Goal: Task Accomplishment & Management: Complete application form

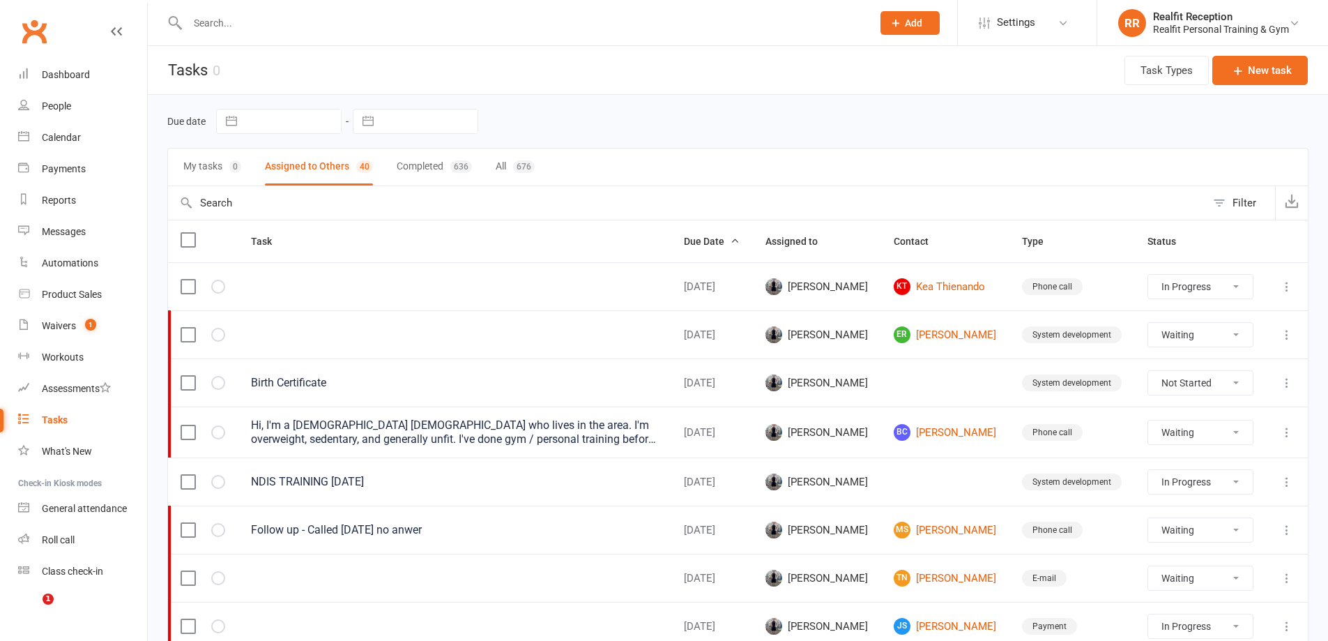
select select "started"
select select "waiting"
select select "started"
select select "waiting"
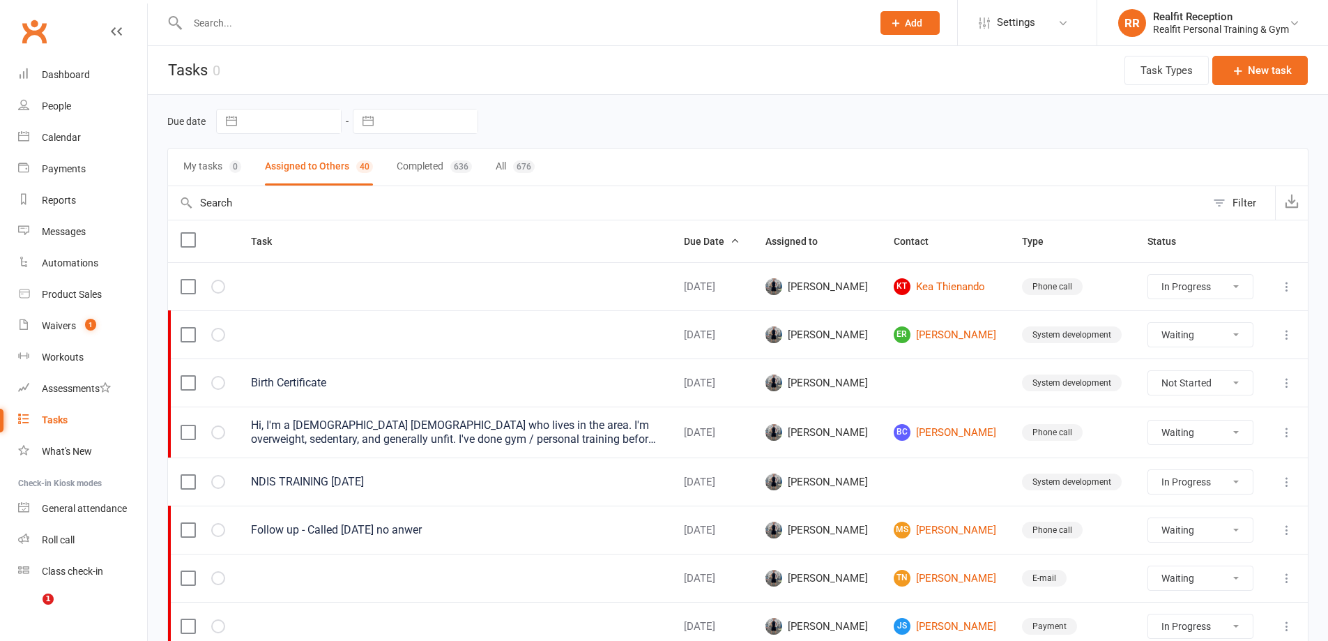
select select "waiting"
select select "started"
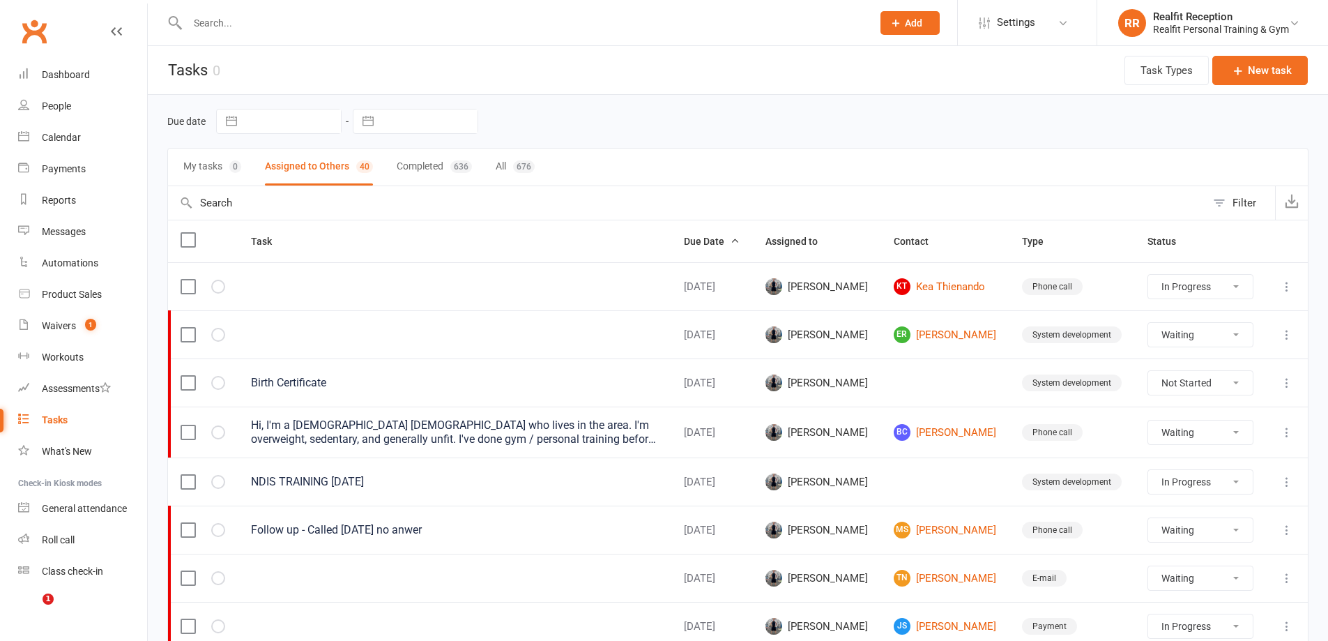
select select "started"
select select "waiting"
select select "started"
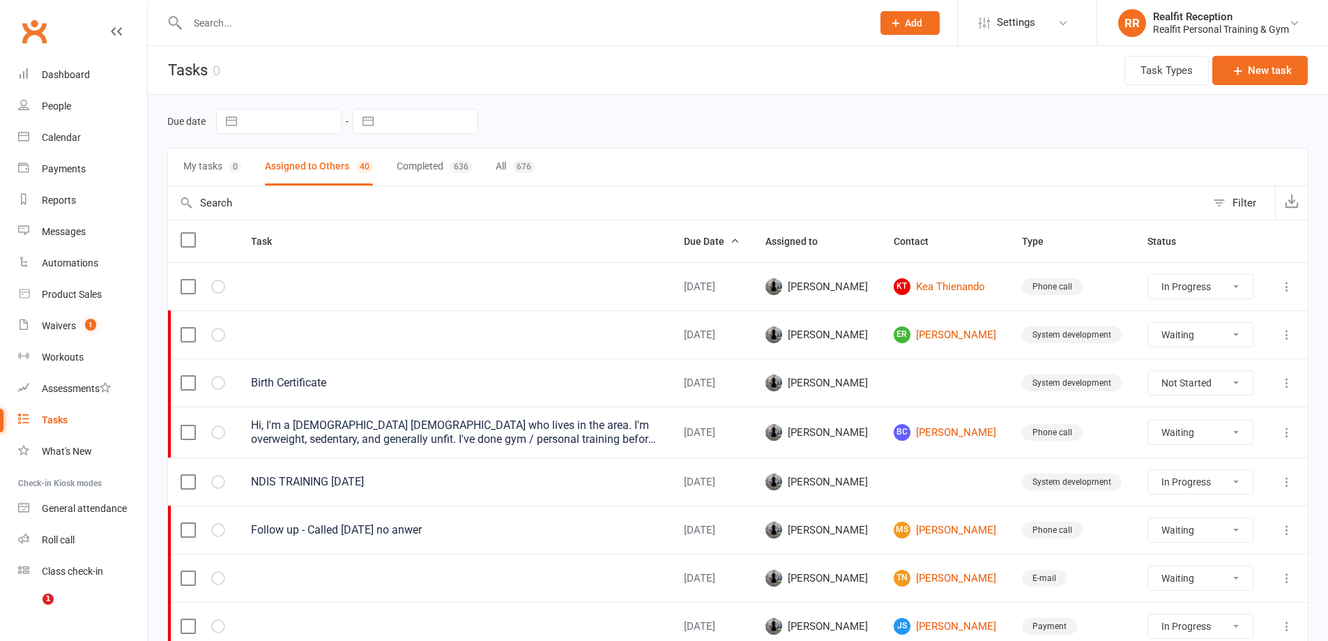
select select "started"
select select "waiting"
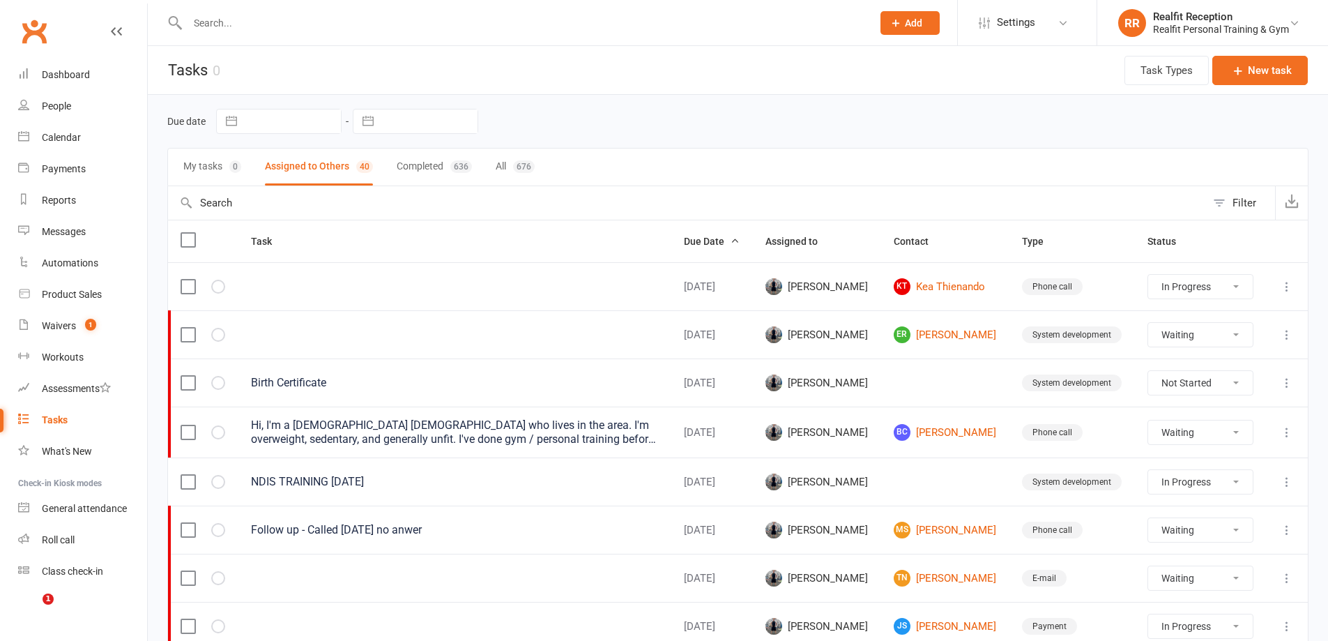
select select "waiting"
click at [74, 506] on div "General attendance" at bounding box center [84, 508] width 85 height 11
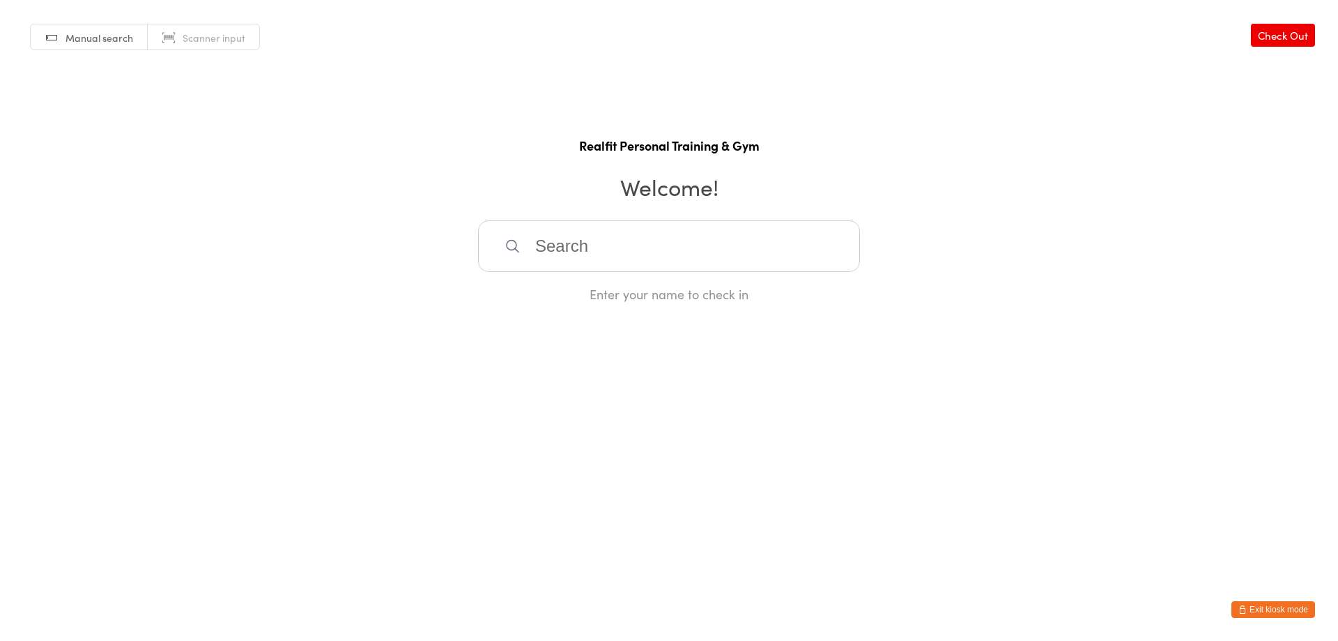
drag, startPoint x: 634, startPoint y: 210, endPoint x: 625, endPoint y: 219, distance: 12.8
click at [631, 213] on div "Manual search Scanner input Check Out Realfit Personal Training & Gym Welcome! …" at bounding box center [669, 151] width 1338 height 303
click at [614, 243] on input "search" at bounding box center [669, 246] width 382 height 52
type input "edd"
click at [596, 299] on div "Eddie Pinto" at bounding box center [669, 291] width 357 height 19
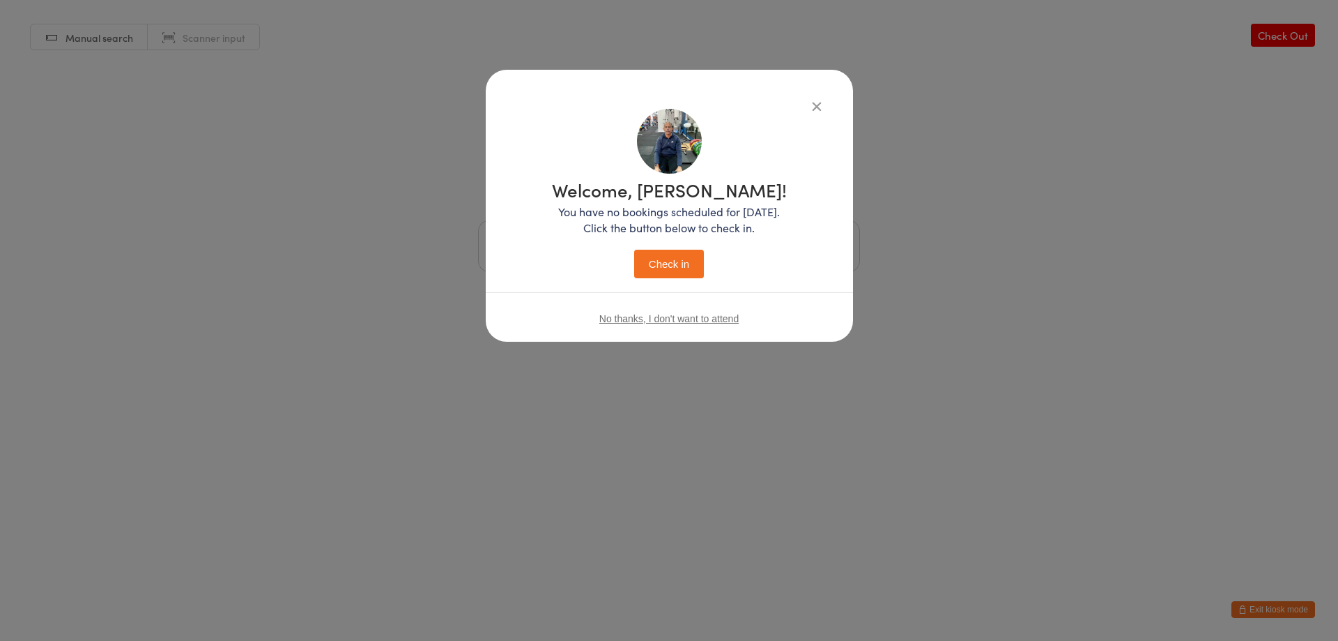
click at [638, 259] on button "Check in" at bounding box center [669, 264] width 70 height 29
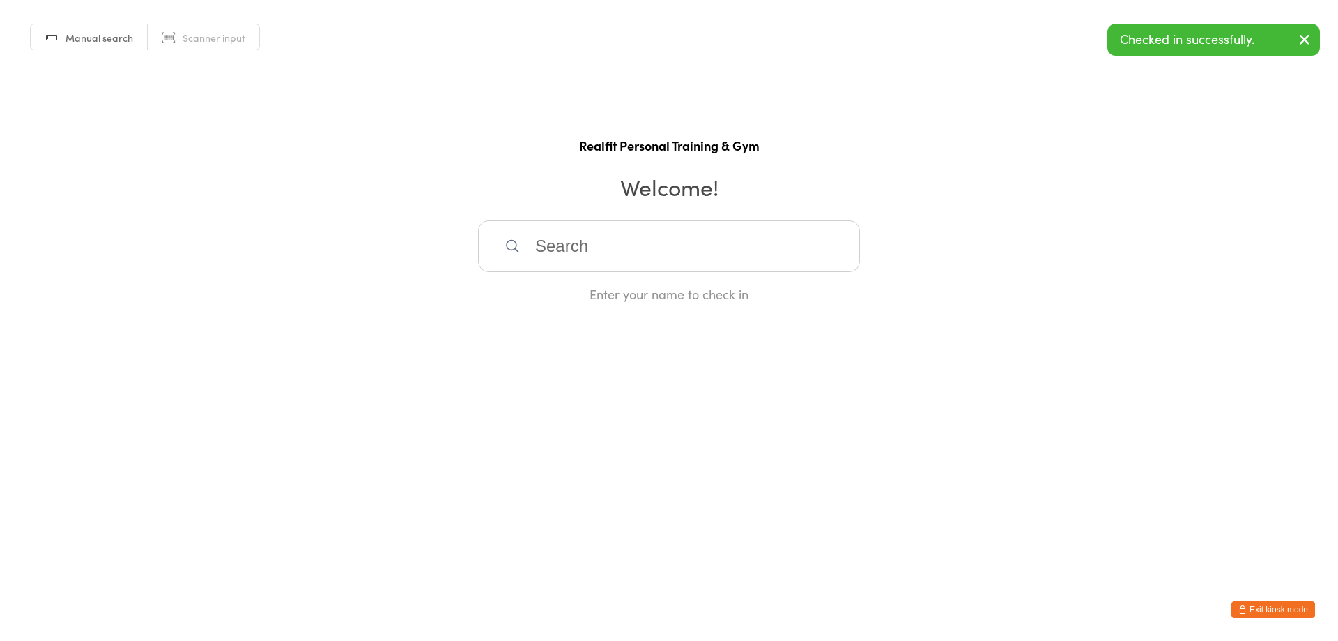
click at [639, 259] on input "search" at bounding box center [669, 246] width 382 height 52
type input "bron"
click at [606, 289] on div "Bronte Sherrard" at bounding box center [669, 291] width 357 height 19
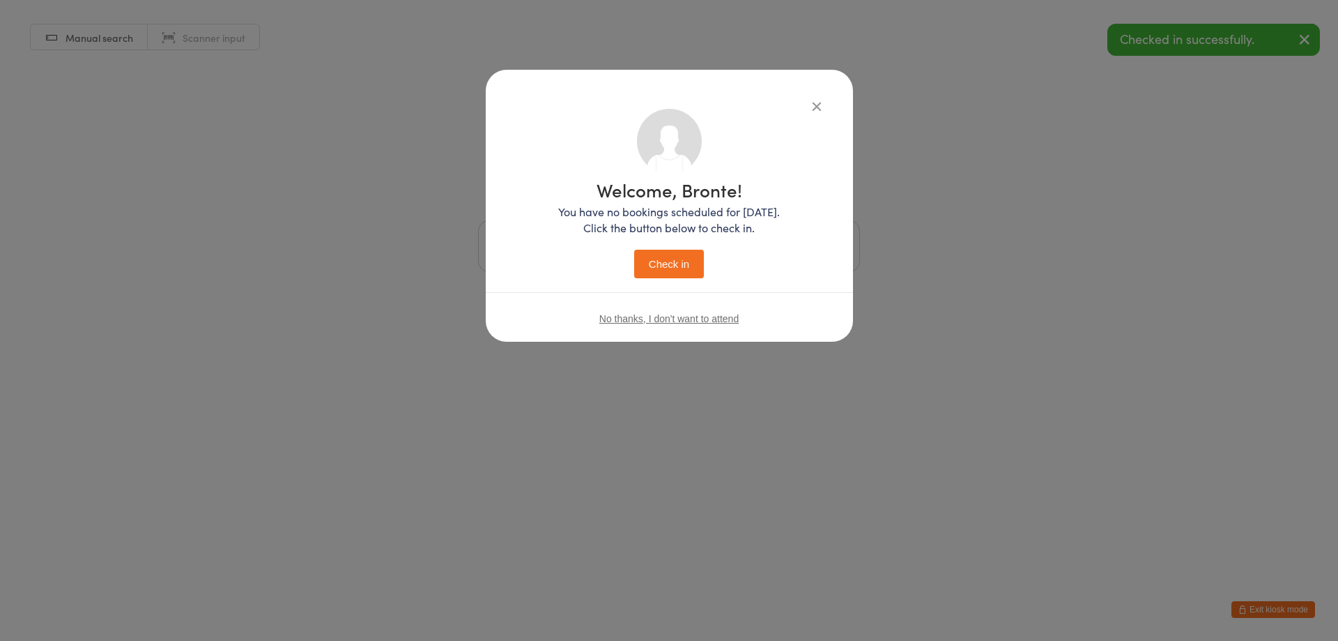
click at [675, 262] on button "Check in" at bounding box center [669, 264] width 70 height 29
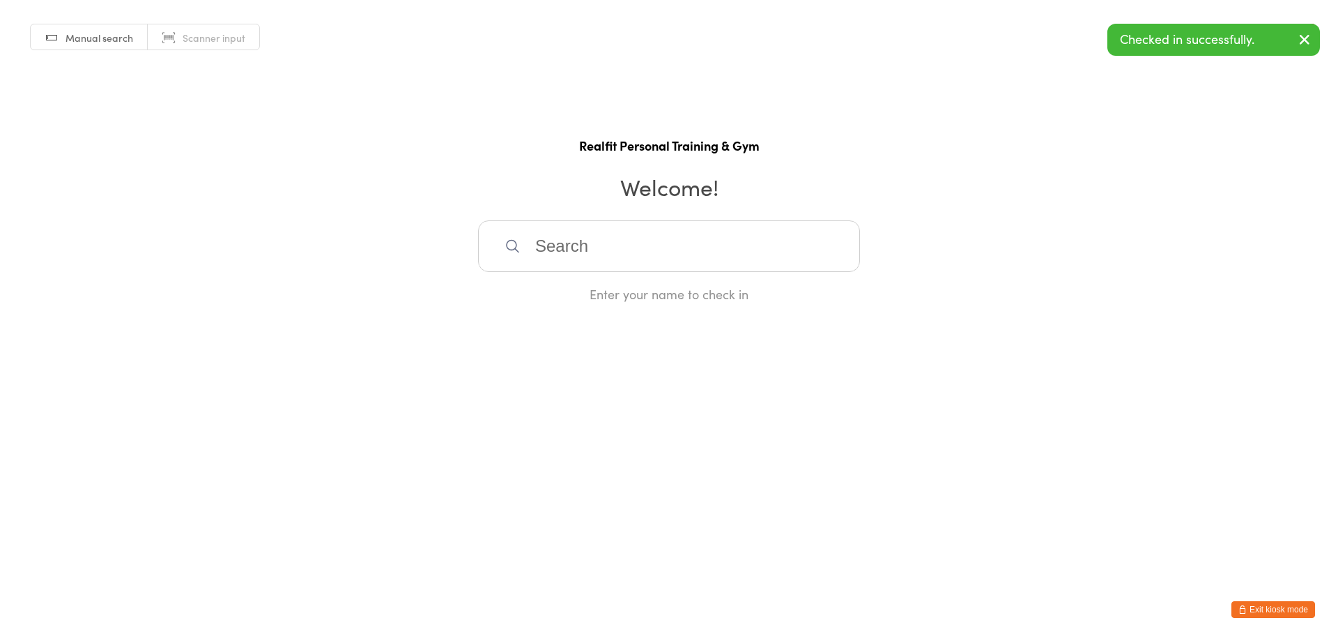
click at [1252, 607] on button "Exit kiosk mode" at bounding box center [1274, 609] width 84 height 17
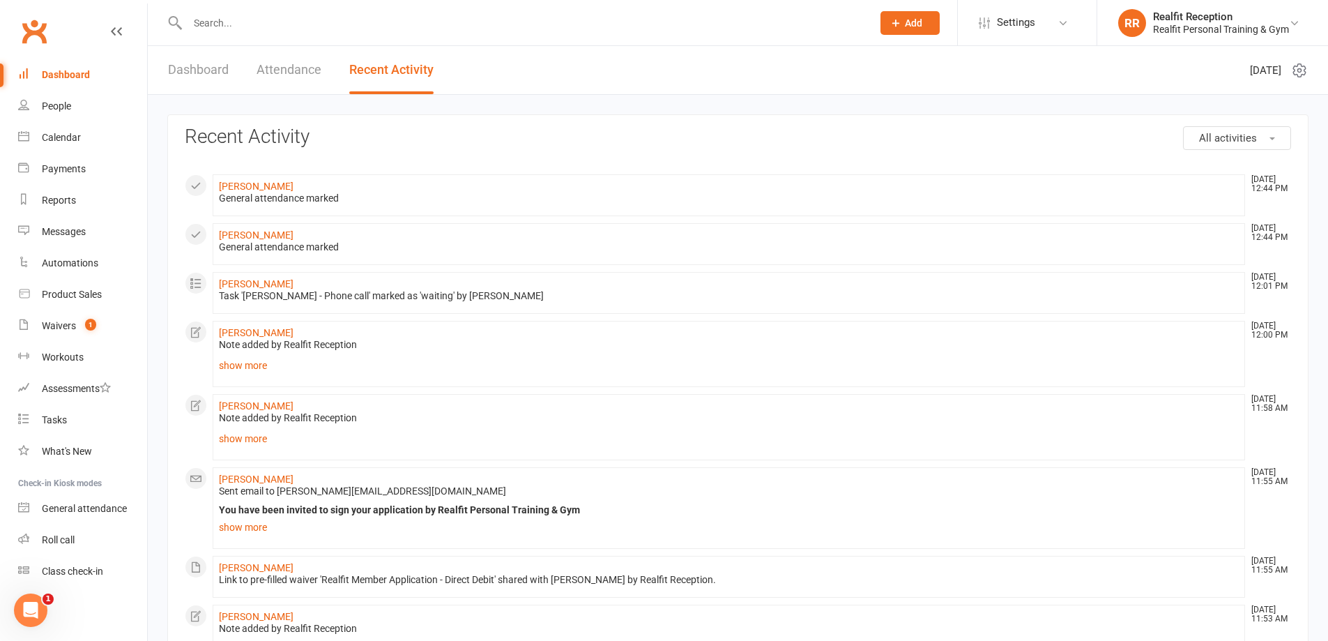
click at [897, 21] on icon at bounding box center [895, 23] width 13 height 13
click at [872, 60] on link "Prospect" at bounding box center [895, 62] width 124 height 32
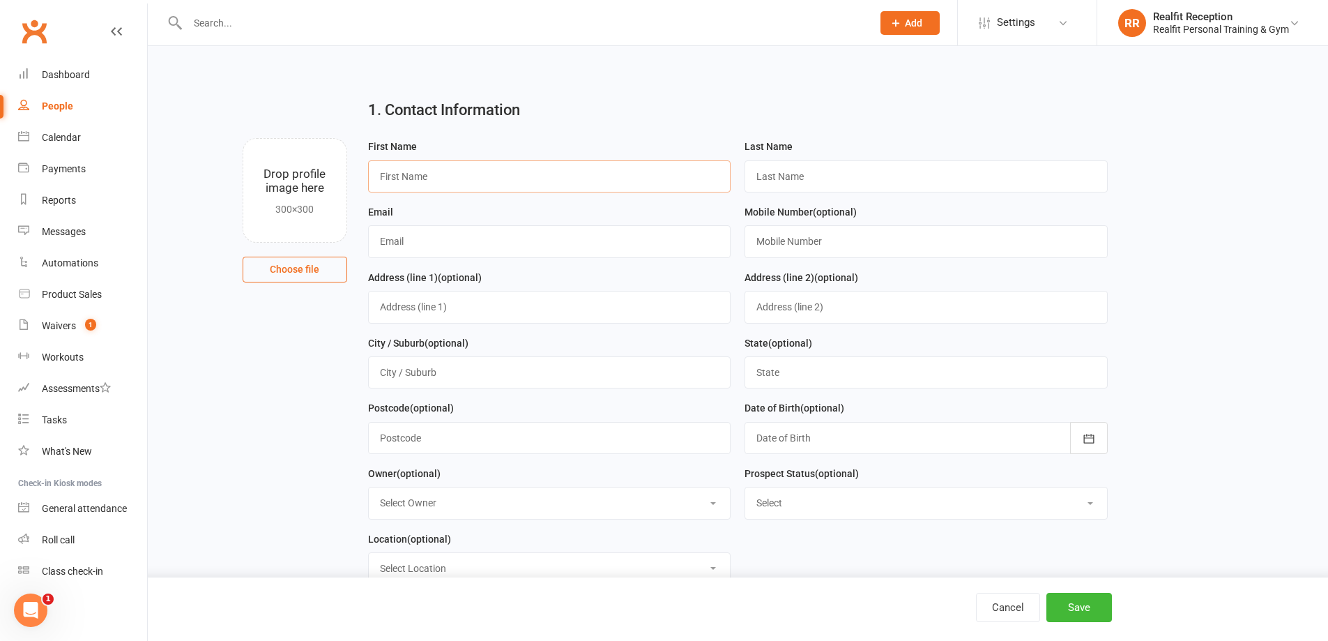
click at [444, 183] on input "text" at bounding box center [549, 176] width 363 height 32
type input "Simon"
type input "Canny"
click at [489, 245] on input "text" at bounding box center [549, 241] width 363 height 32
type input "scann13@gmail.com"
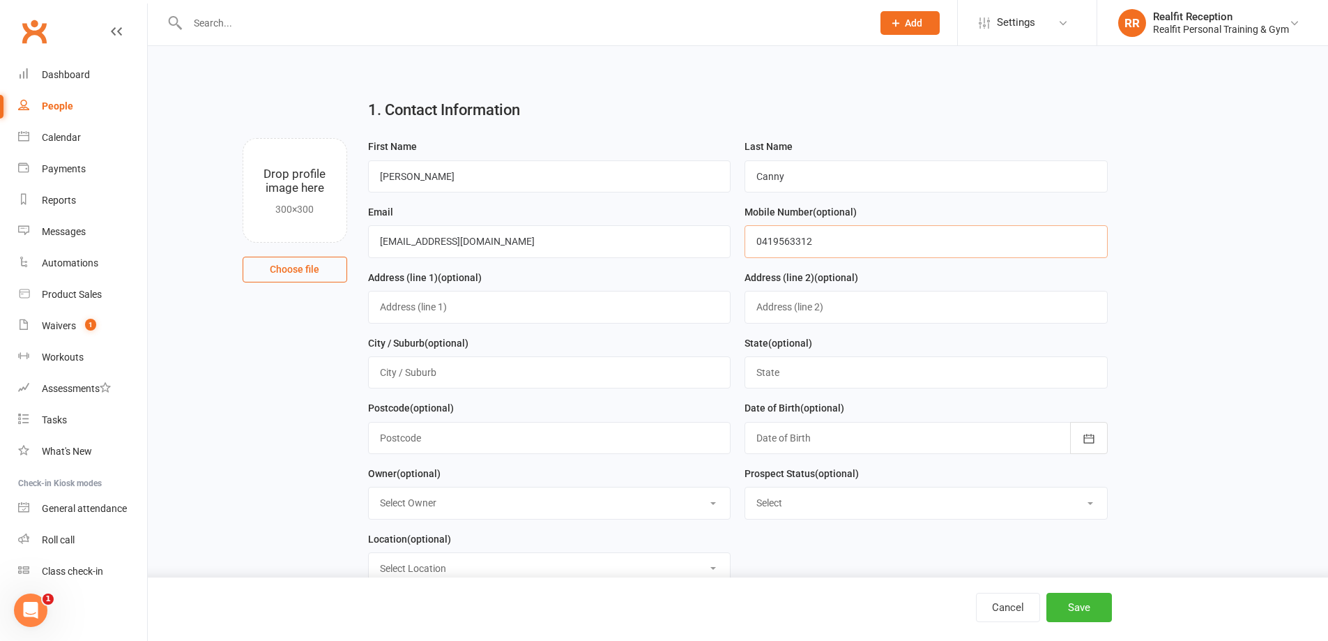
type input "0419563312"
click at [450, 309] on input "text" at bounding box center [549, 307] width 363 height 32
type input "61A Manning Rd"
type input "Malvern East"
type input "VIC"
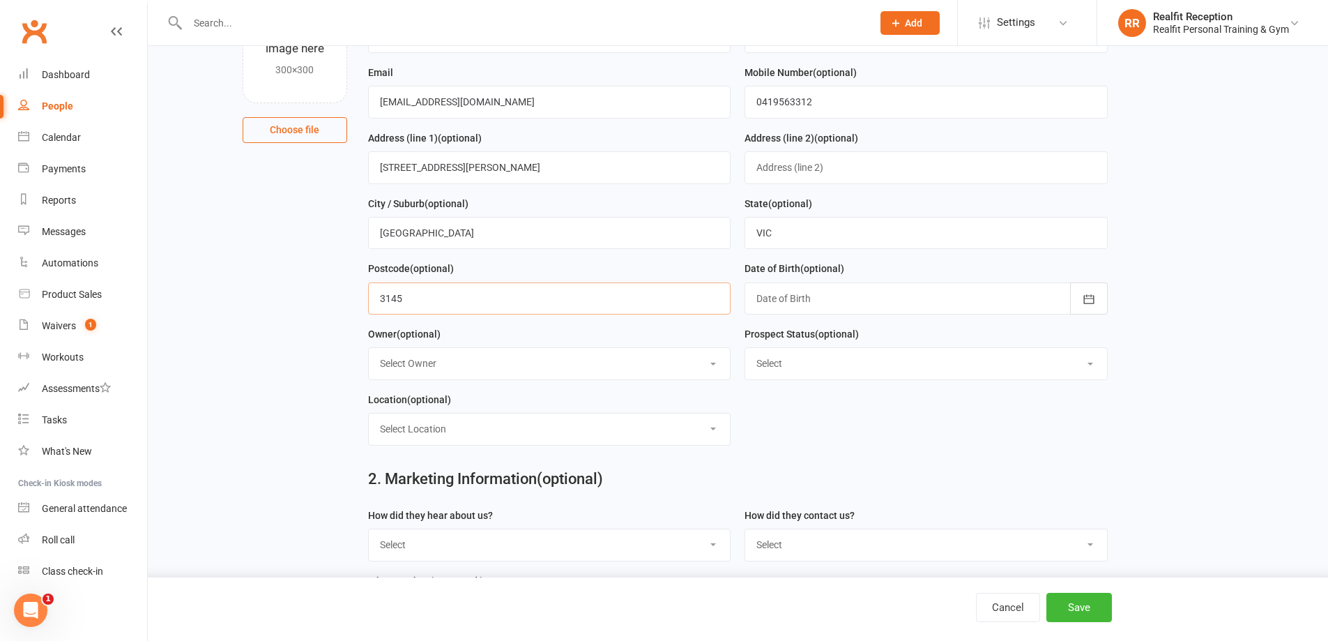
scroll to position [209, 0]
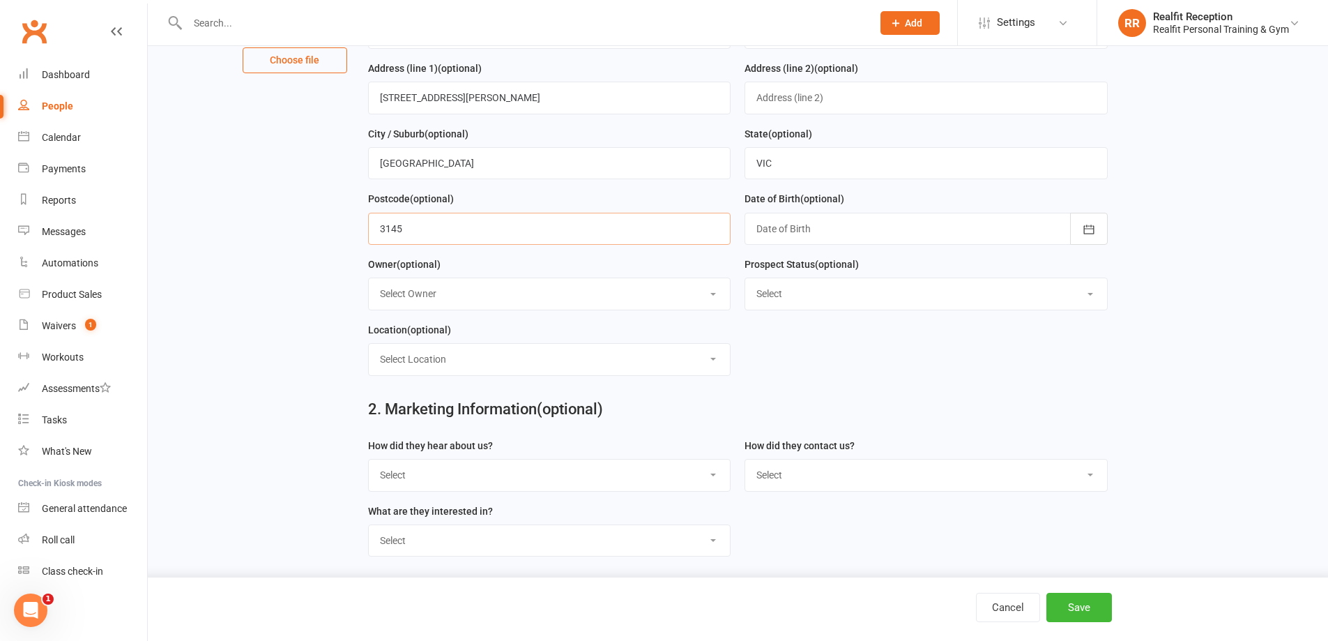
type input "3145"
click at [445, 296] on select "Select Owner Chris Egan-Lee Audery Perera Realfit Reception Darrell Valerio Max…" at bounding box center [550, 293] width 362 height 31
select select "5"
click at [369, 282] on select "Select Owner Chris Egan-Lee Audery Perera Realfit Reception Darrell Valerio Max…" at bounding box center [550, 293] width 362 height 31
click at [894, 298] on select "Select Initial Contact Follow-up Call Follow-up Email Almost Ready Not Ready No…" at bounding box center [926, 293] width 362 height 31
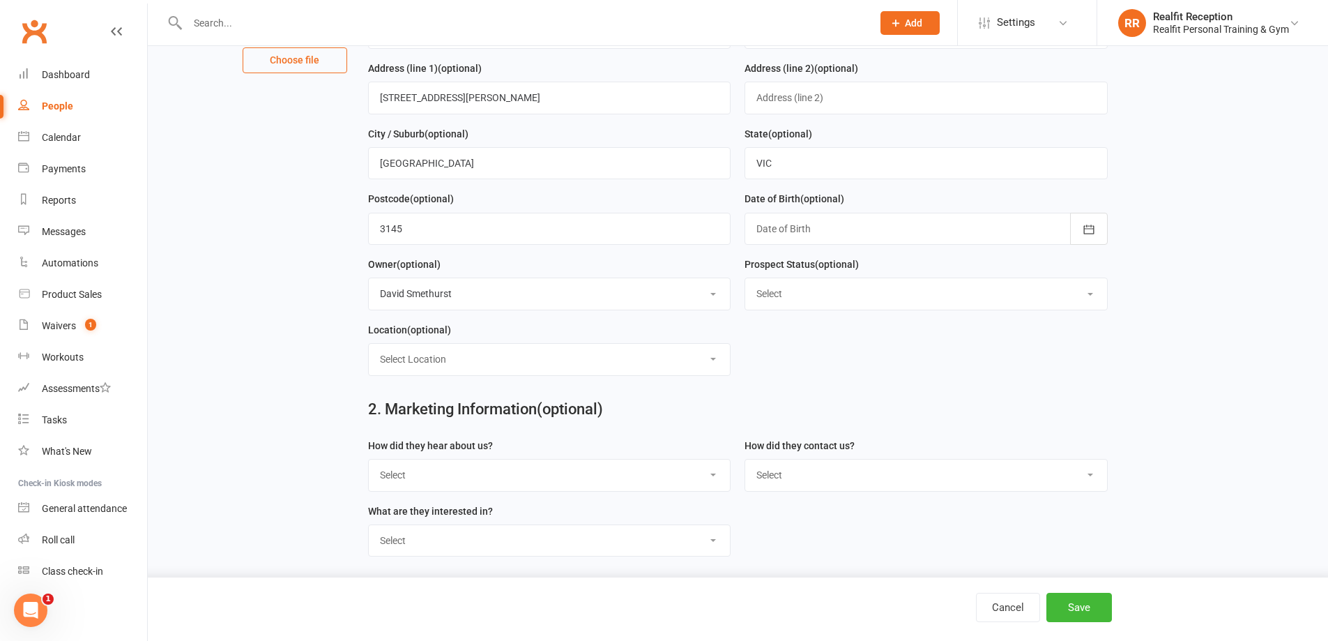
select select "Initial Contact"
click at [745, 282] on select "Select Initial Contact Follow-up Call Follow-up Email Almost Ready Not Ready No…" at bounding box center [926, 293] width 362 height 31
click at [431, 478] on select "Select Google Through A Friend Walk by Letter Box Drop Facebook Medical Centre …" at bounding box center [550, 474] width 362 height 31
select select "Through A Friend"
click at [369, 465] on select "Select Google Through A Friend Walk by Letter Box Drop Facebook Medical Centre …" at bounding box center [550, 474] width 362 height 31
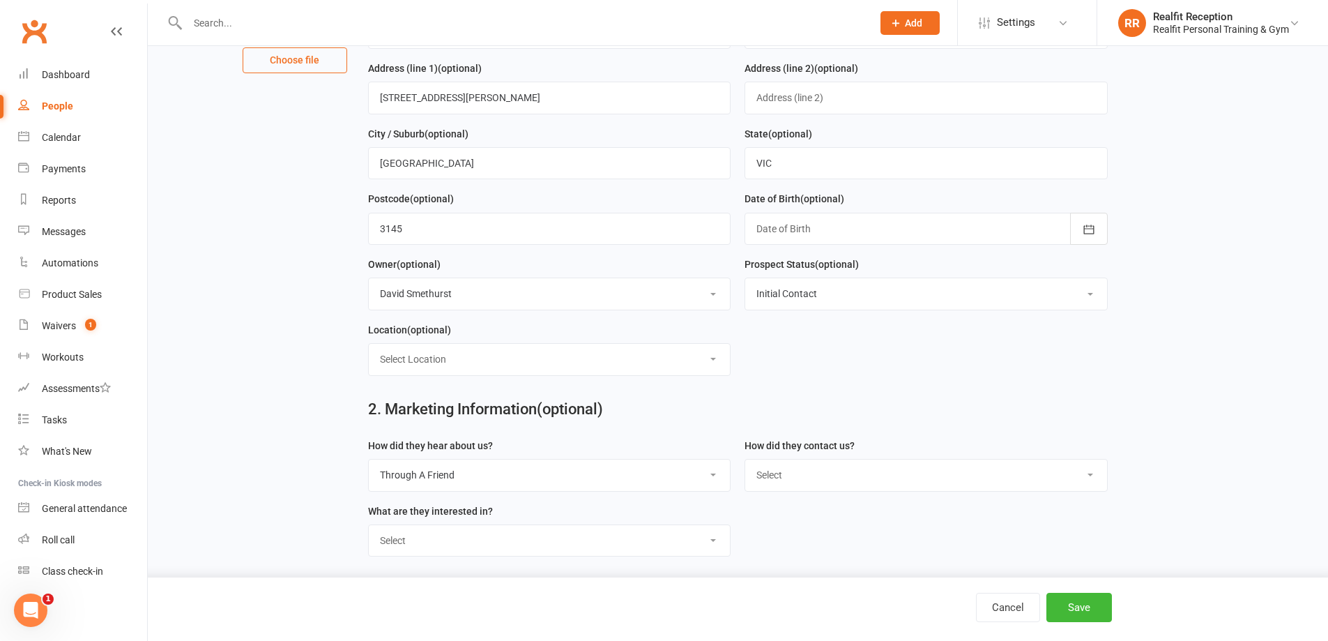
click at [779, 472] on select "Select Phone Email In-Facility" at bounding box center [926, 474] width 362 height 31
select select "In-Facility"
click at [745, 465] on select "Select Phone Email In-Facility" at bounding box center [926, 474] width 362 height 31
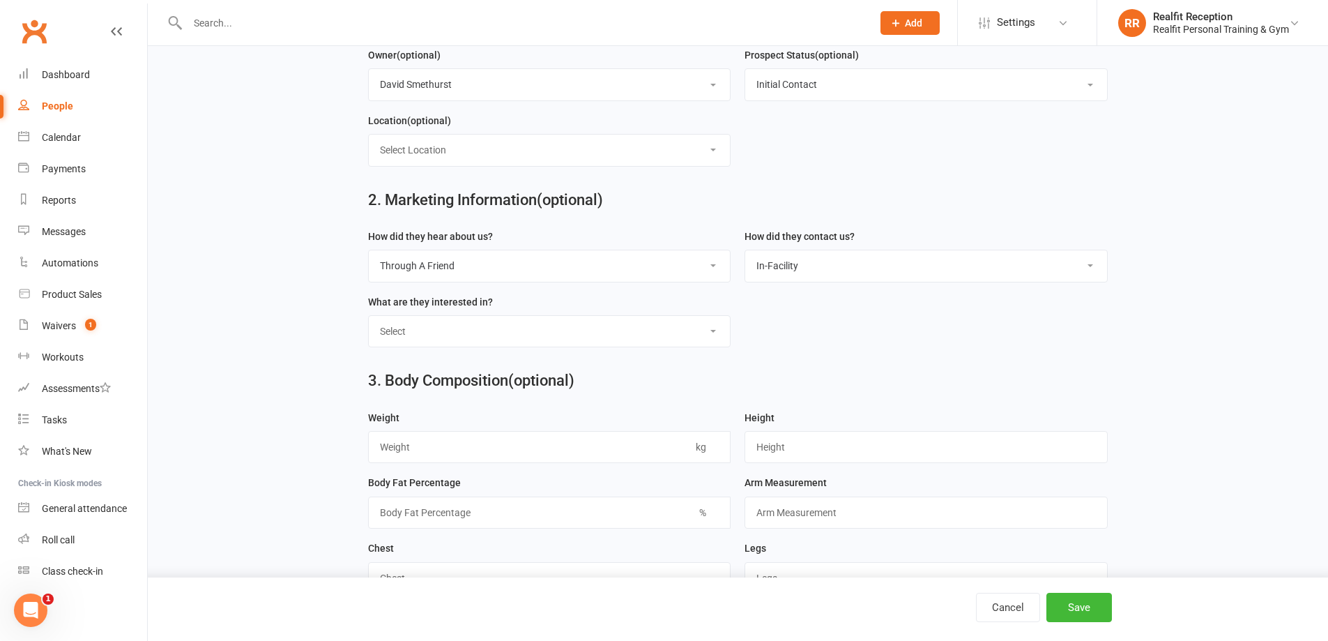
click at [453, 342] on select "Select Personal Training 12 Week Challenge Gym Membership Weight Loss Strength …" at bounding box center [550, 331] width 362 height 31
select select "Gym Membership"
click at [369, 322] on select "Select Personal Training 12 Week Challenge Gym Membership Weight Loss Strength …" at bounding box center [550, 331] width 362 height 31
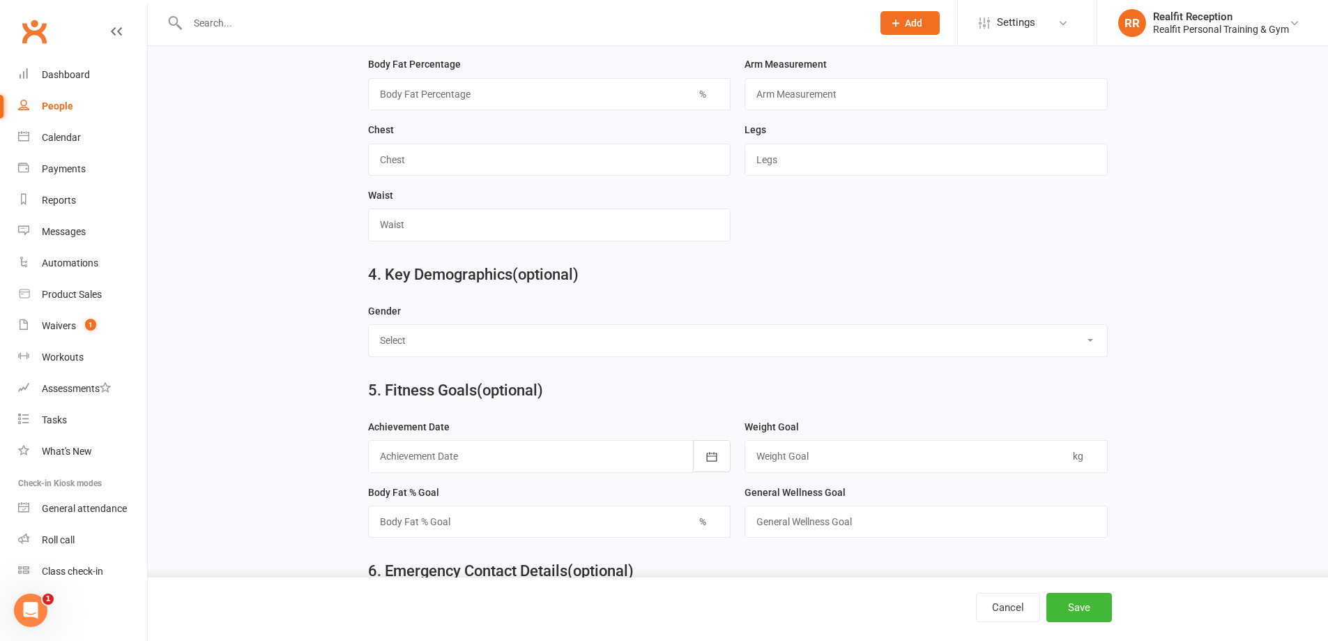
click at [454, 344] on select "Select Male Female" at bounding box center [738, 340] width 738 height 31
select select "Male"
click at [369, 335] on select "Select Male Female" at bounding box center [738, 340] width 738 height 31
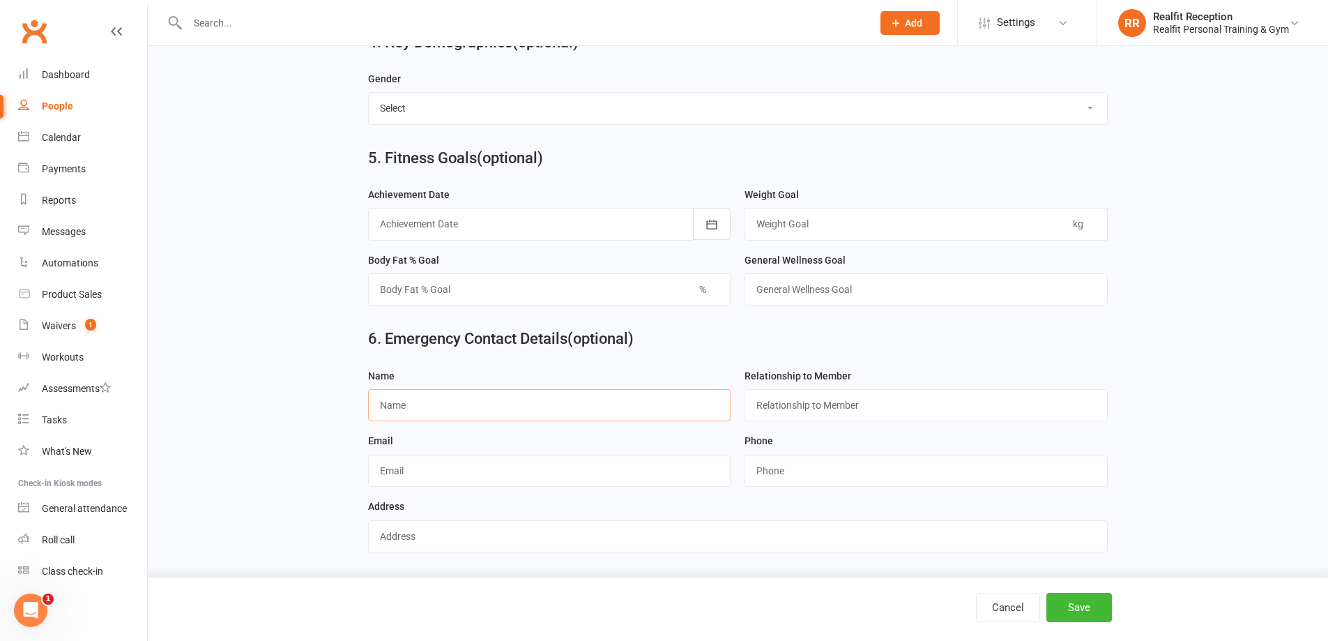
click at [464, 397] on input "text" at bounding box center [549, 405] width 363 height 32
click at [434, 402] on input "text" at bounding box center [549, 405] width 363 height 32
paste input "John Canny"
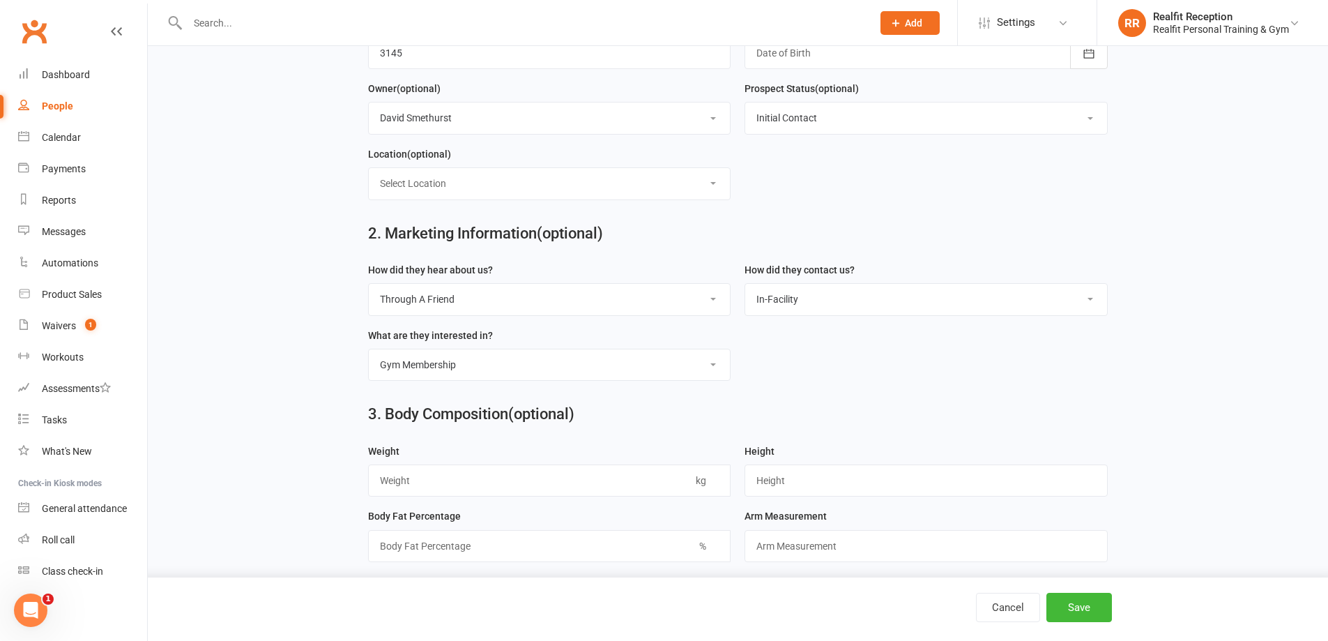
scroll to position [106, 0]
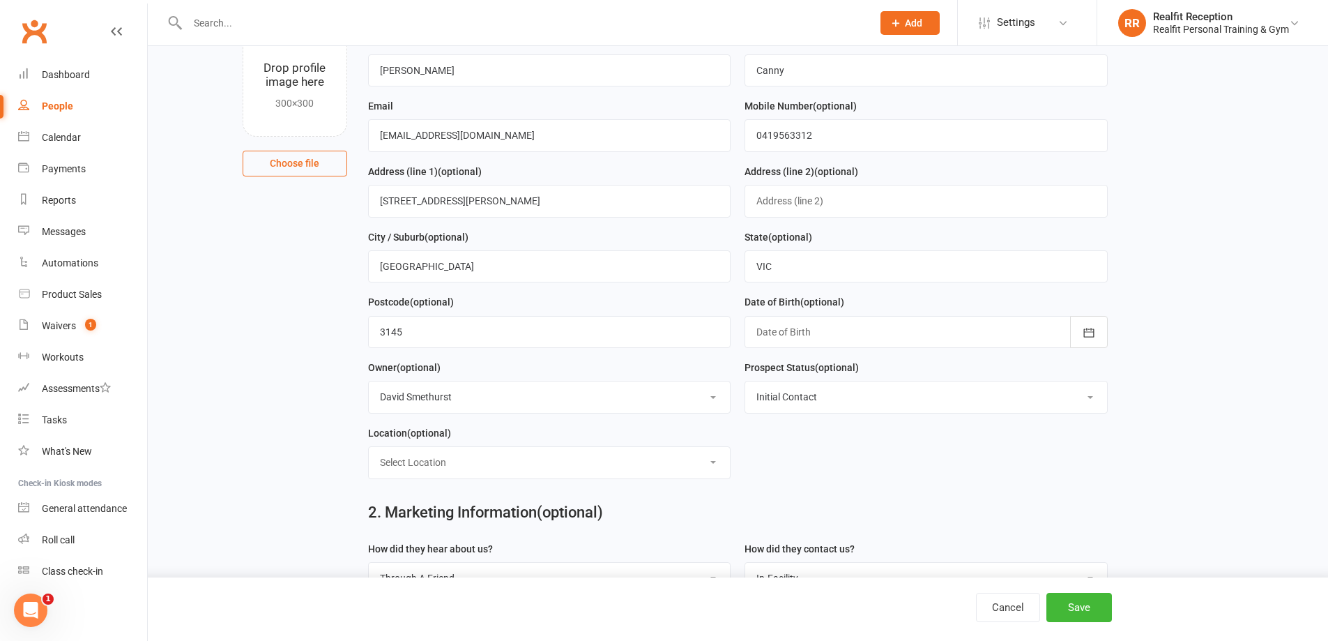
type input "John Canny"
drag, startPoint x: 462, startPoint y: 201, endPoint x: 404, endPoint y: 204, distance: 58.0
click at [379, 205] on input "61A Manning Rd" at bounding box center [549, 201] width 363 height 32
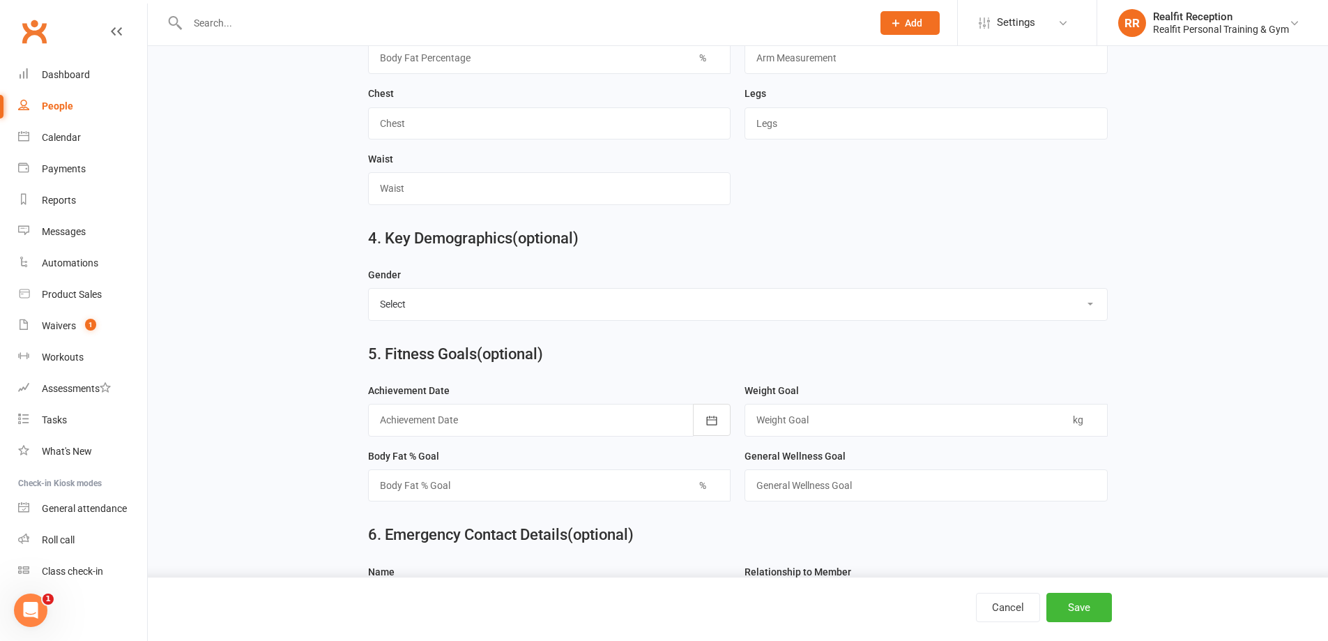
scroll to position [1082, 0]
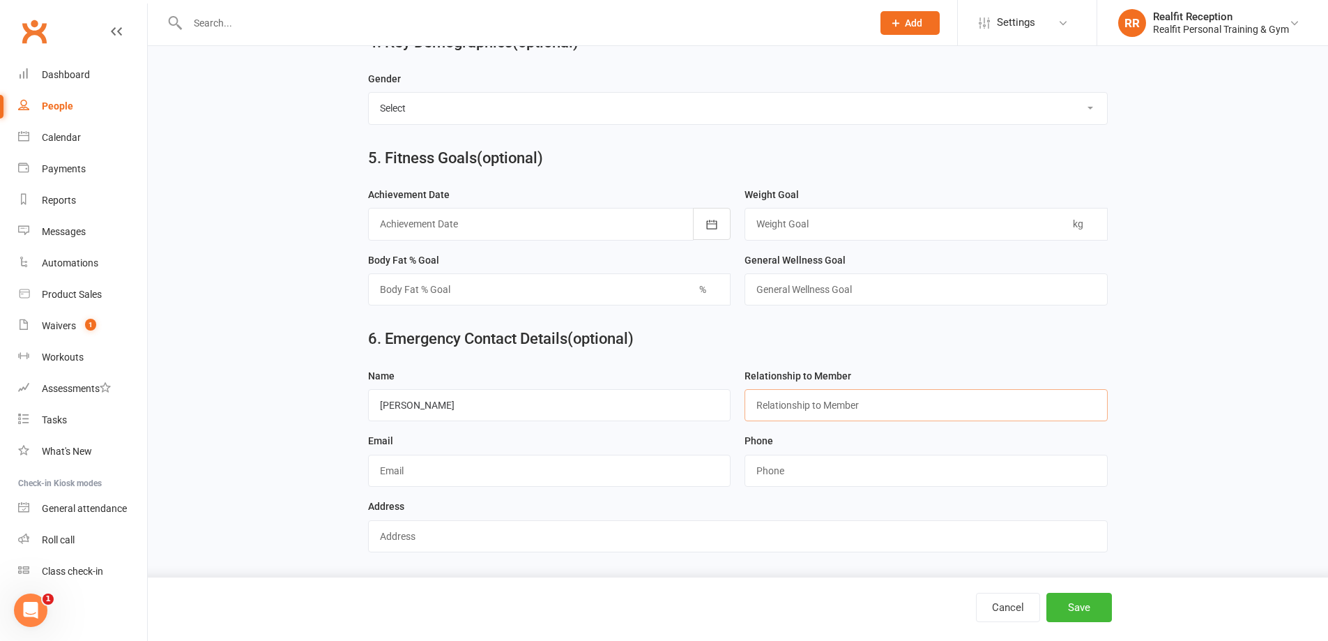
click at [795, 402] on input "text" at bounding box center [925, 405] width 363 height 32
drag, startPoint x: 795, startPoint y: 402, endPoint x: 402, endPoint y: 530, distance: 414.2
click at [402, 530] on input "text" at bounding box center [738, 536] width 740 height 32
paste input "61A Manning Rd"
type input "61A Manning Rd Malvern East"
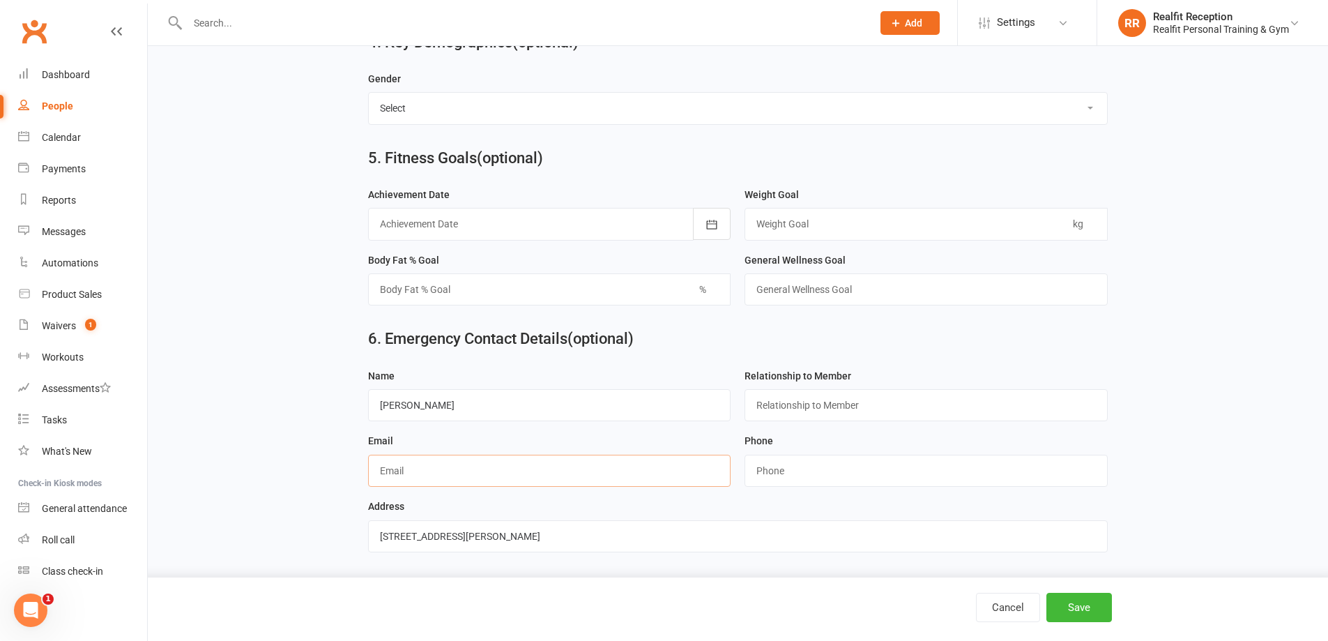
click at [446, 462] on input "text" at bounding box center [549, 470] width 363 height 32
paste input "fulhamlodge@optusnet.com.au"
type input "fulhamlodge@optusnet.com.au"
click at [802, 470] on input "string" at bounding box center [925, 470] width 363 height 32
paste input "0412176506"
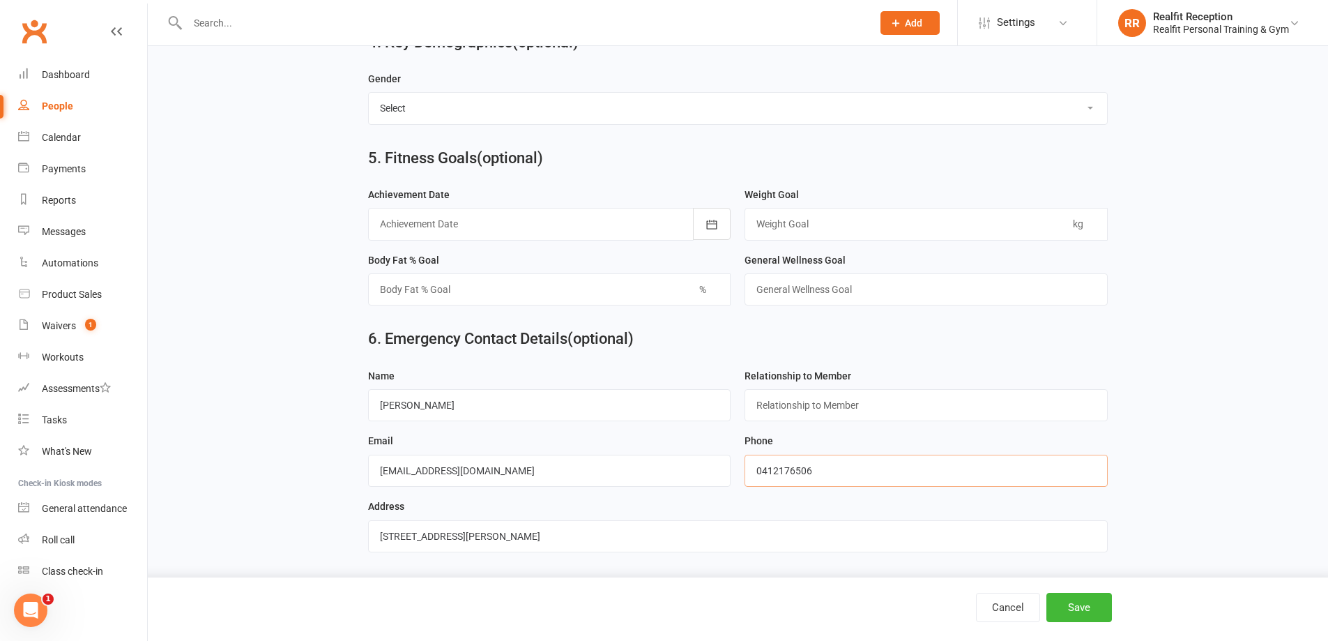
type input "0412176506"
click at [801, 408] on input "text" at bounding box center [925, 405] width 363 height 32
drag, startPoint x: 803, startPoint y: 400, endPoint x: 751, endPoint y: 400, distance: 52.3
click at [751, 401] on input "father" at bounding box center [925, 405] width 363 height 32
type input "Father"
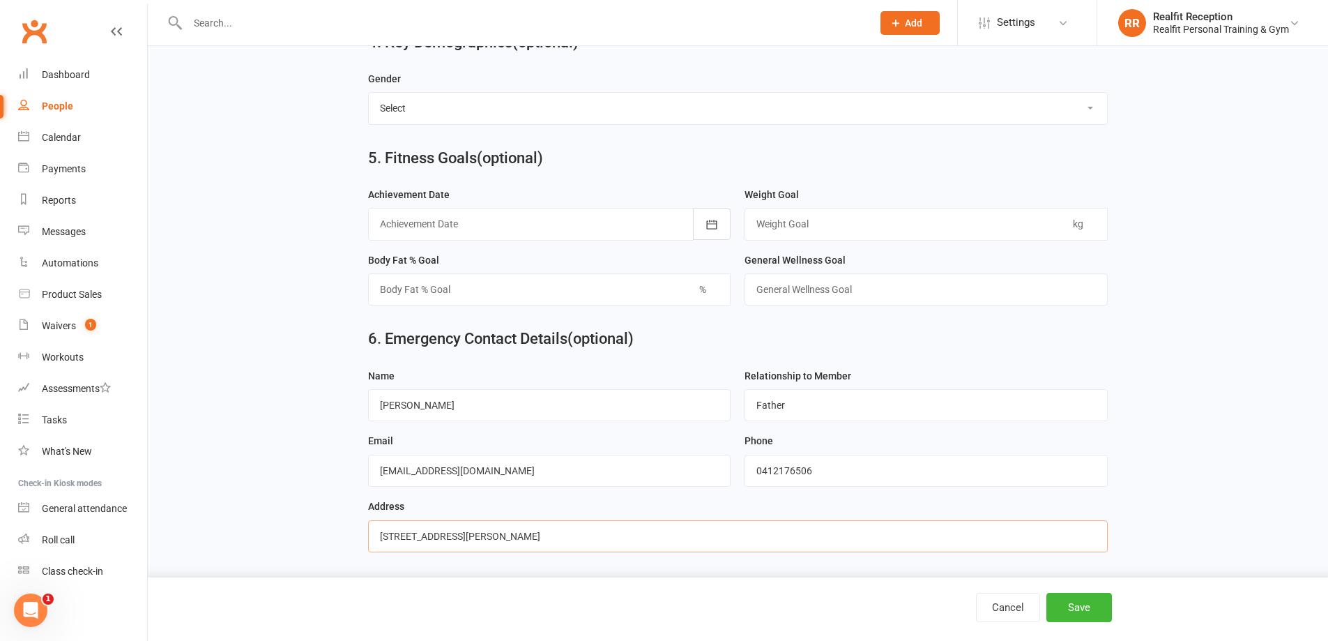
click at [563, 542] on input "61A Manning Rd Malvern East" at bounding box center [738, 536] width 740 height 32
type input "61A Manning Rd Malvern East VIC 3145"
click at [1085, 609] on button "Save" at bounding box center [1079, 607] width 66 height 29
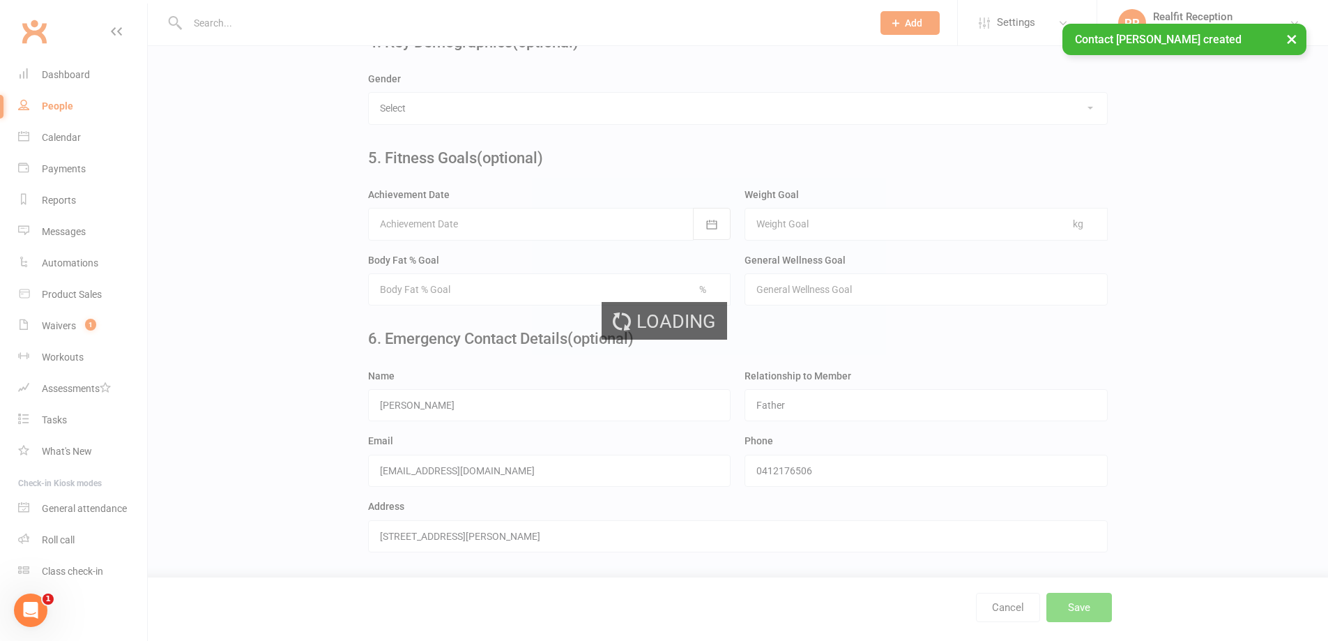
scroll to position [0, 0]
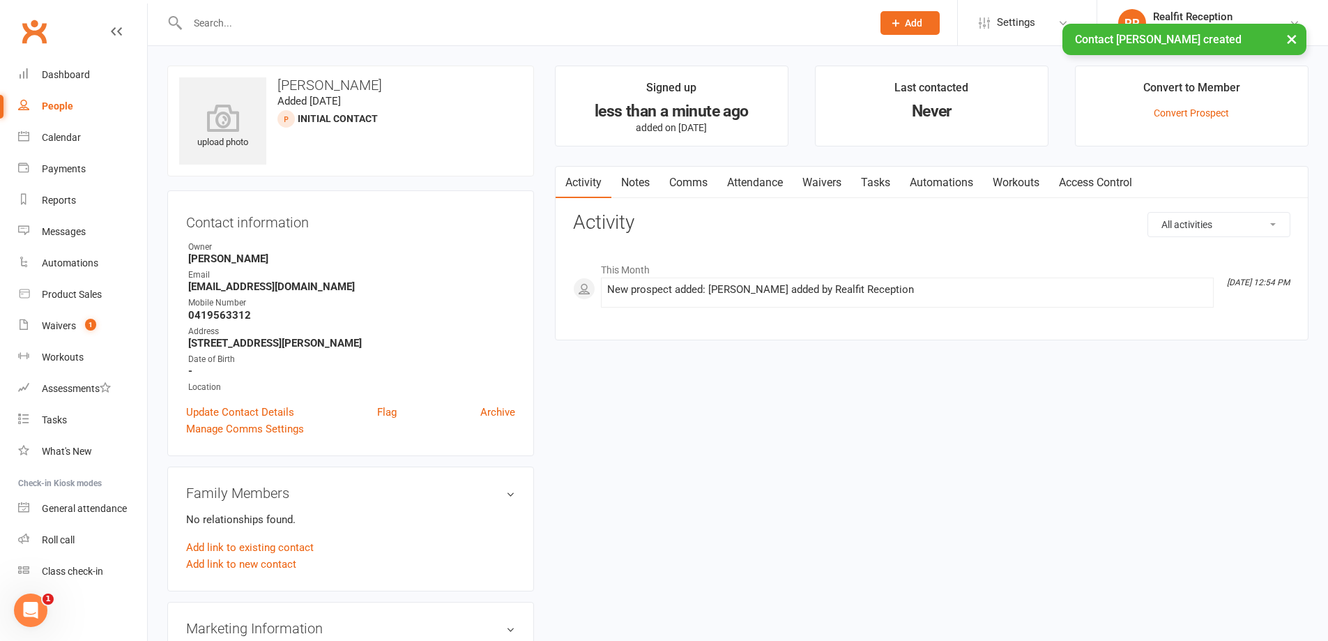
click at [820, 185] on link "Waivers" at bounding box center [822, 183] width 59 height 32
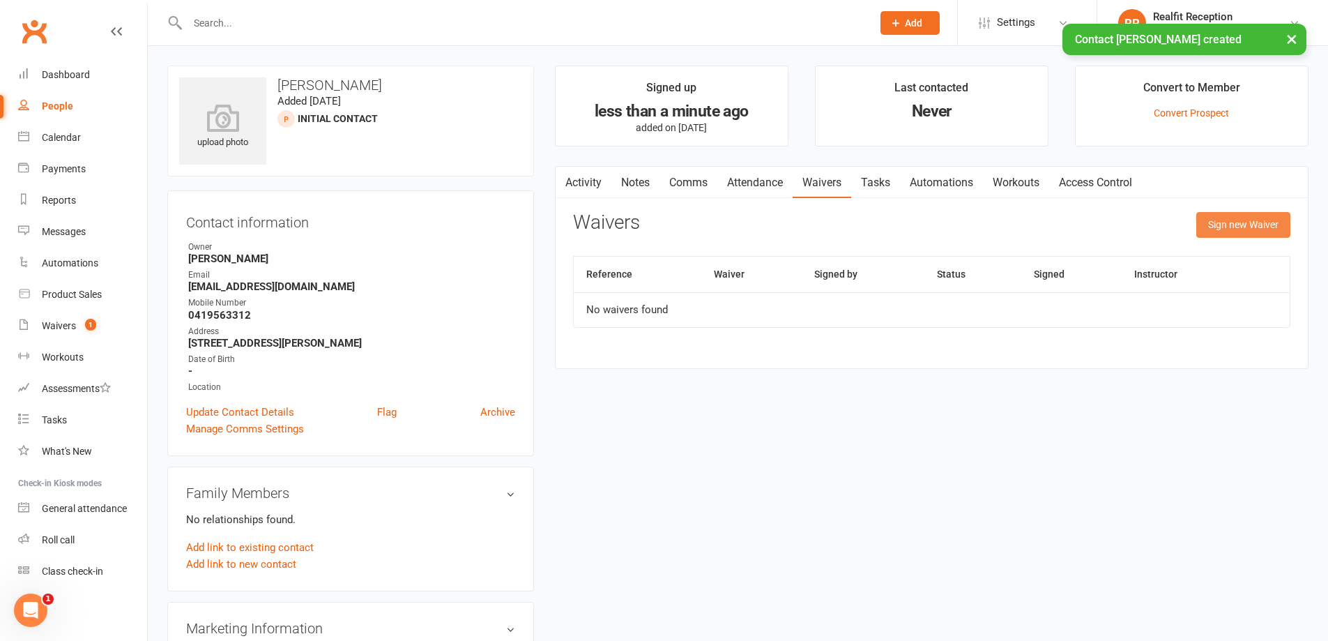
click at [1244, 223] on button "Sign new Waiver" at bounding box center [1243, 224] width 94 height 25
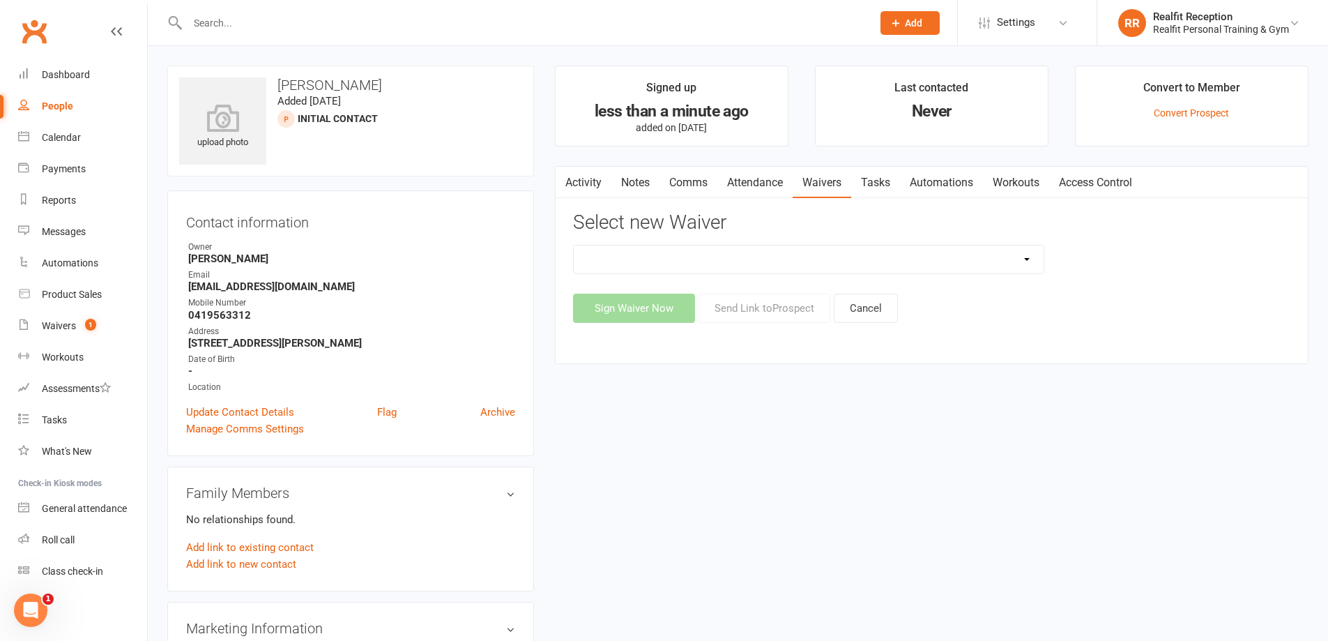
click at [876, 259] on select "Direct Debit Authority Gym Membership - Unstaffed Access Realfit Member Applica…" at bounding box center [809, 259] width 470 height 28
select select "10889"
click at [574, 245] on select "Direct Debit Authority Gym Membership - Unstaffed Access Realfit Member Applica…" at bounding box center [809, 259] width 470 height 28
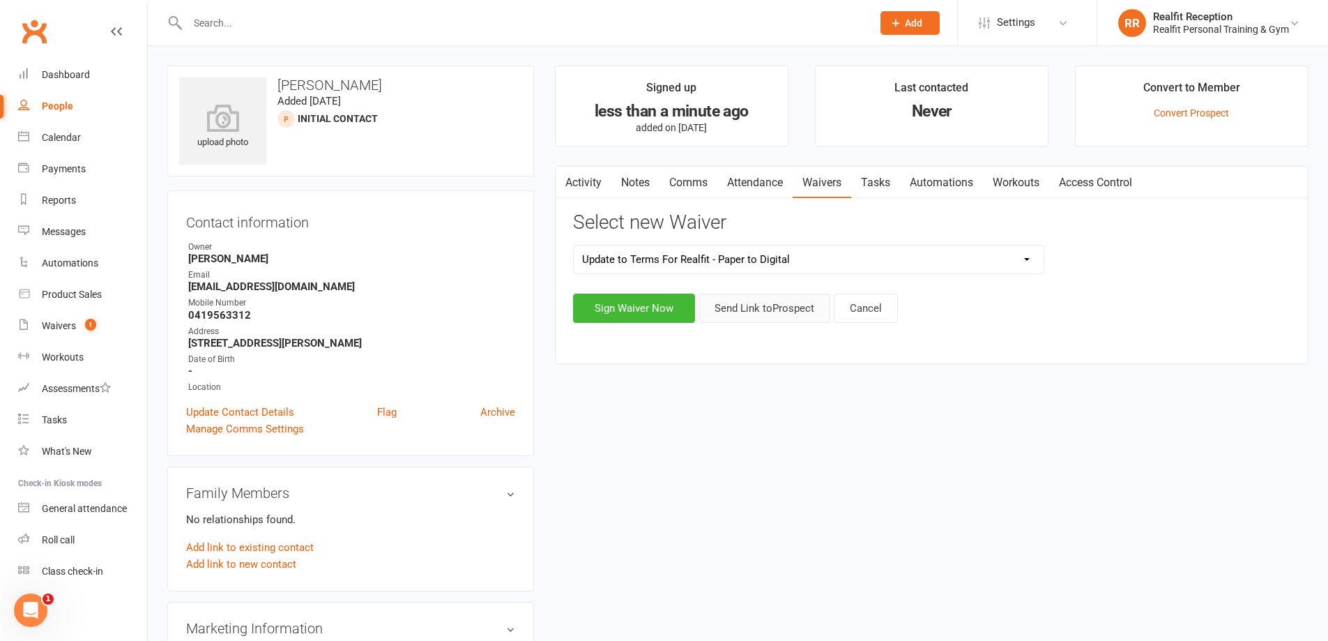
click at [721, 307] on button "Send Link to Prospect" at bounding box center [764, 307] width 132 height 29
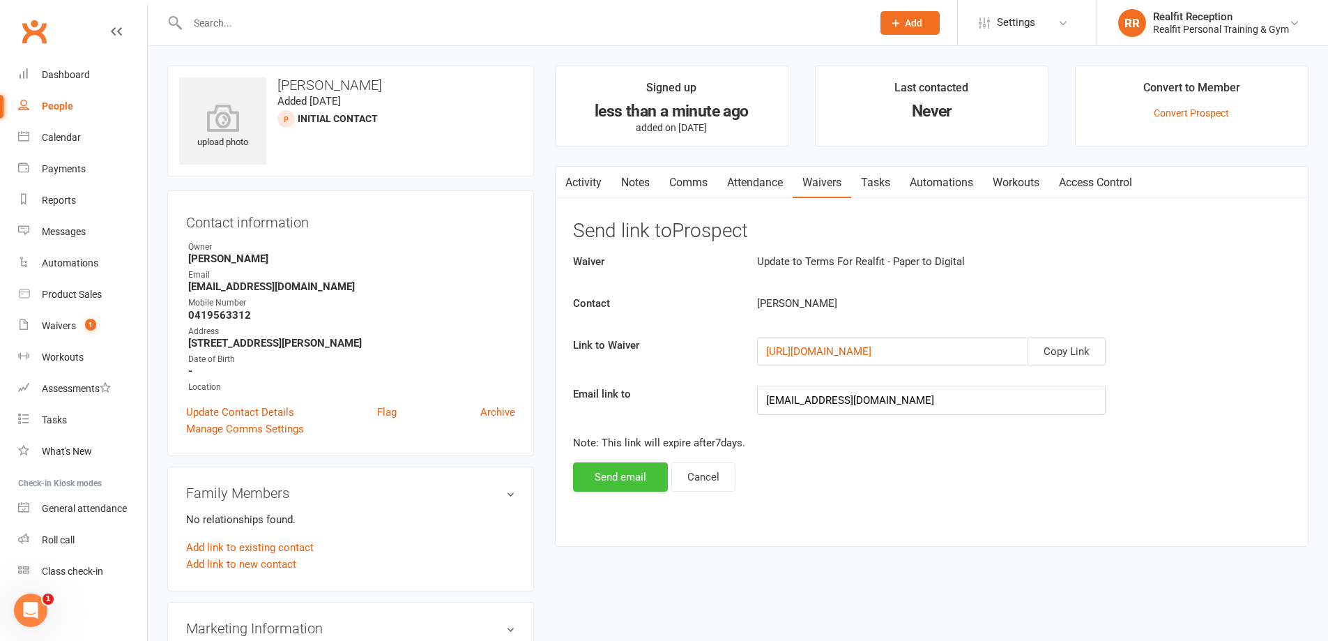
click at [643, 471] on button "Send email" at bounding box center [620, 476] width 95 height 29
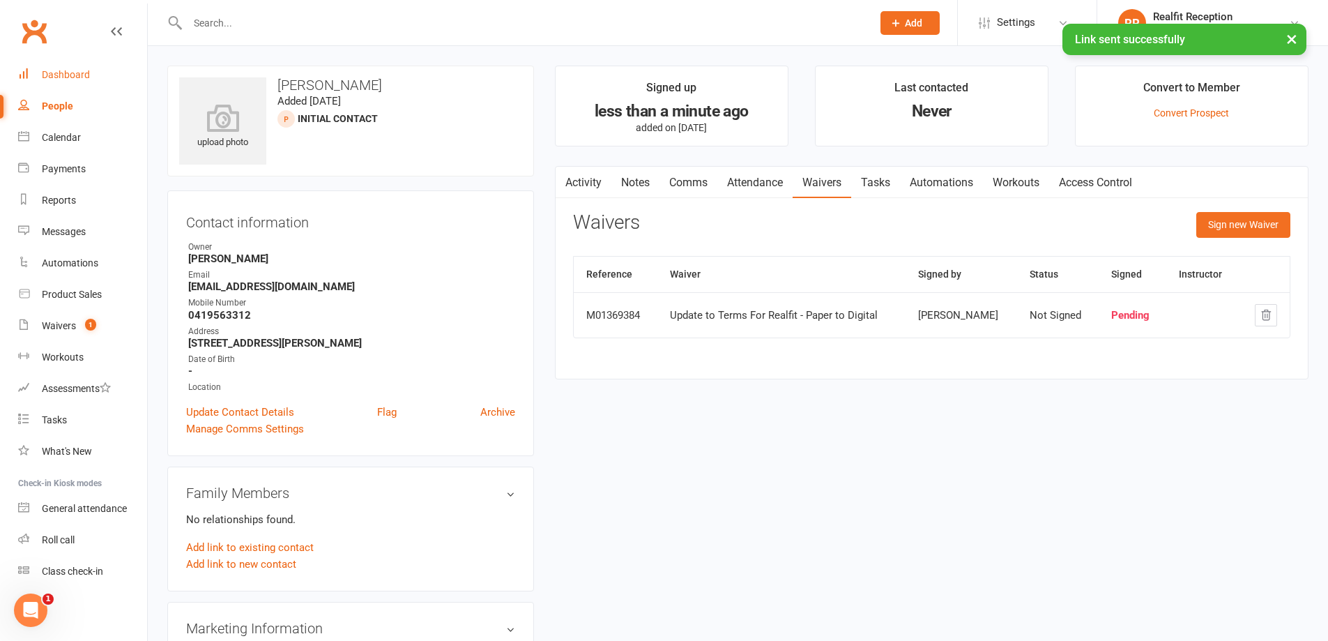
click at [68, 78] on div "Dashboard" at bounding box center [66, 74] width 48 height 11
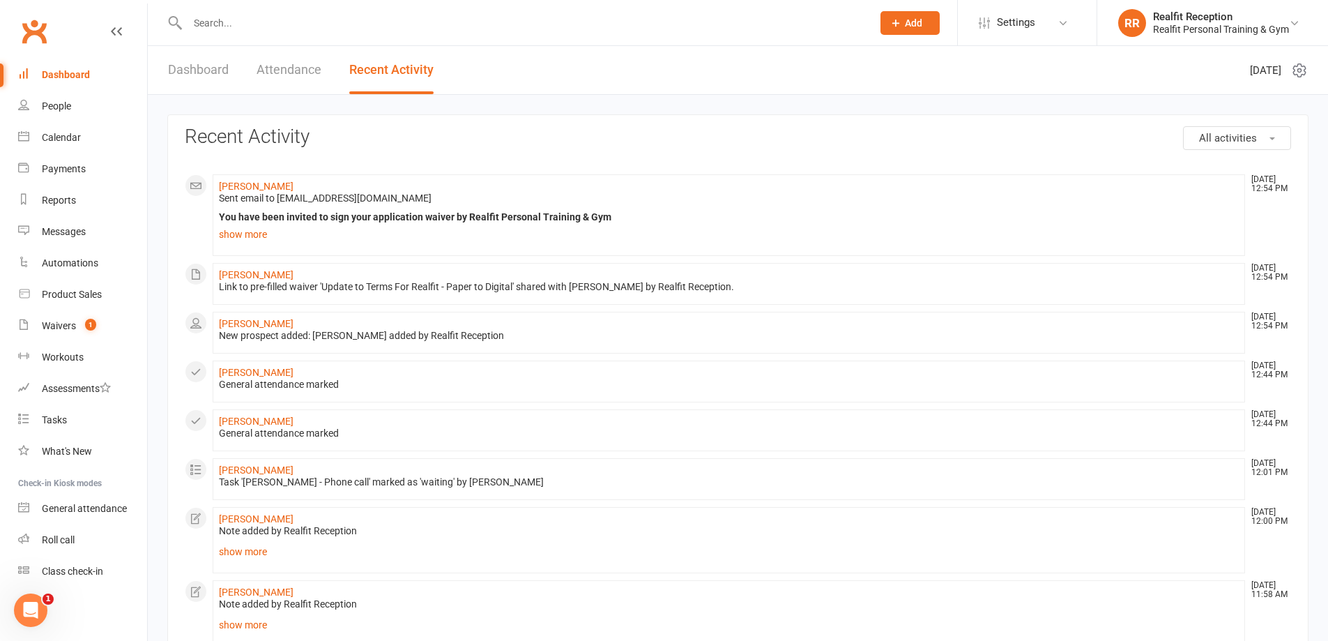
click at [237, 24] on input "text" at bounding box center [522, 23] width 679 height 20
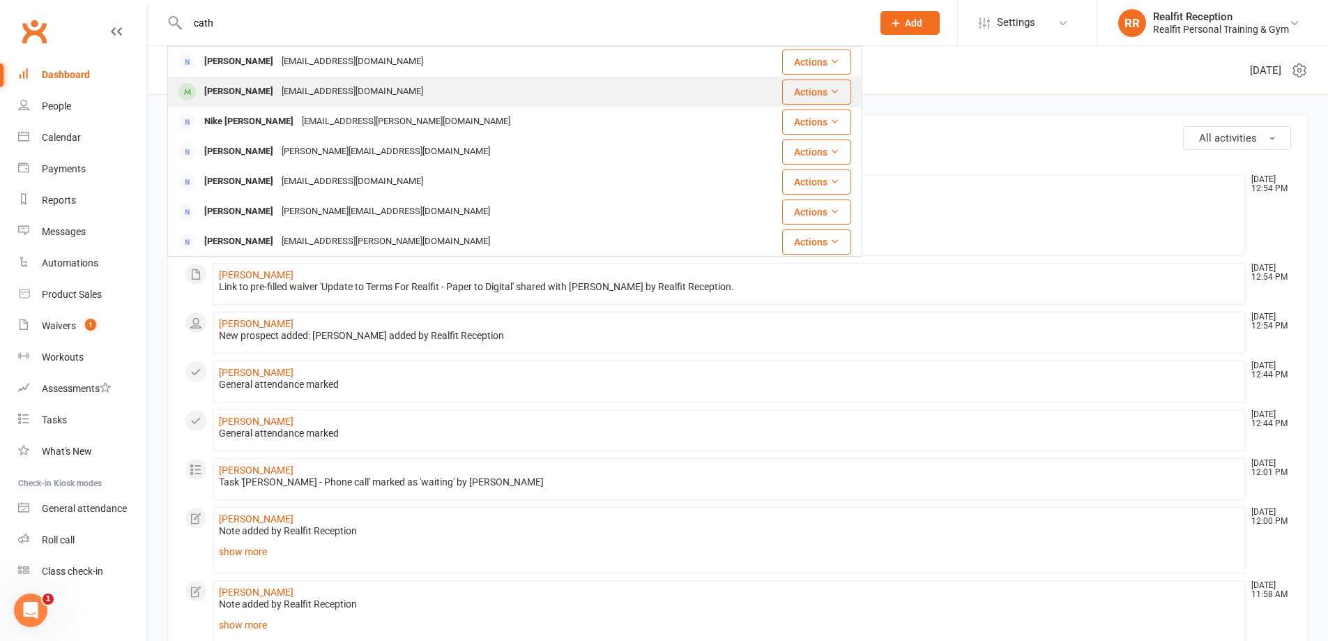
type input "cath"
click at [335, 88] on div "cathg1g2@gmail.com" at bounding box center [352, 92] width 150 height 20
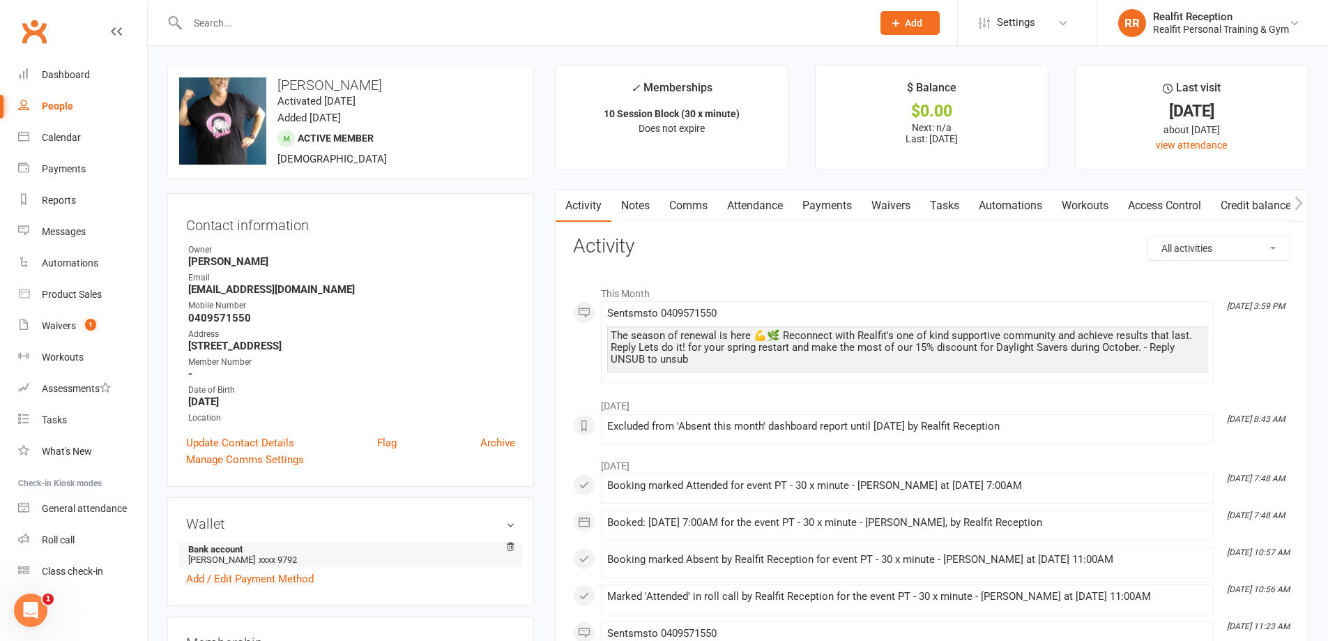
scroll to position [279, 0]
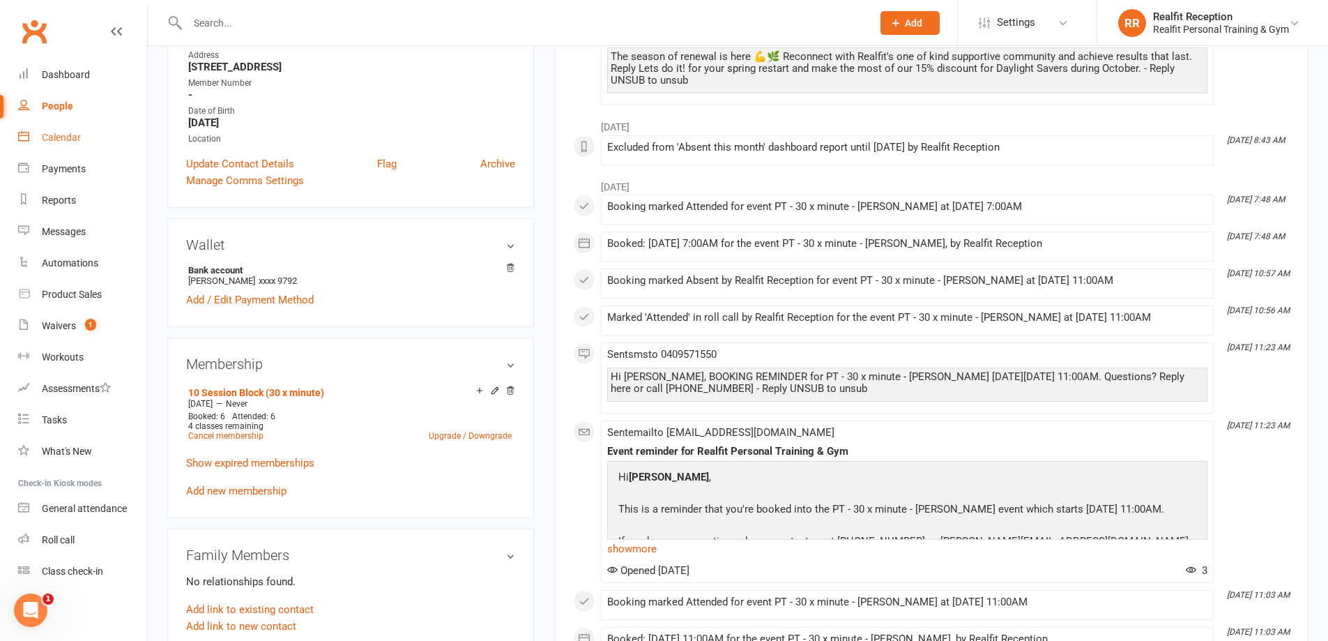
click at [64, 135] on div "Calendar" at bounding box center [61, 137] width 39 height 11
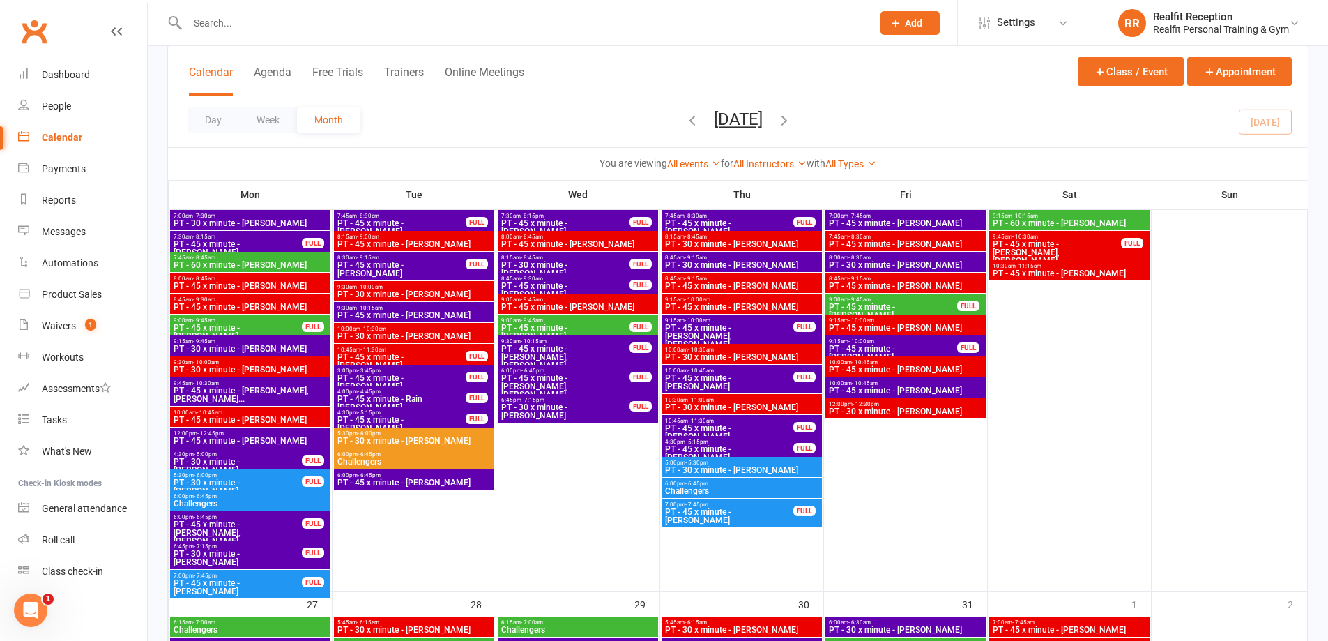
scroll to position [1673, 0]
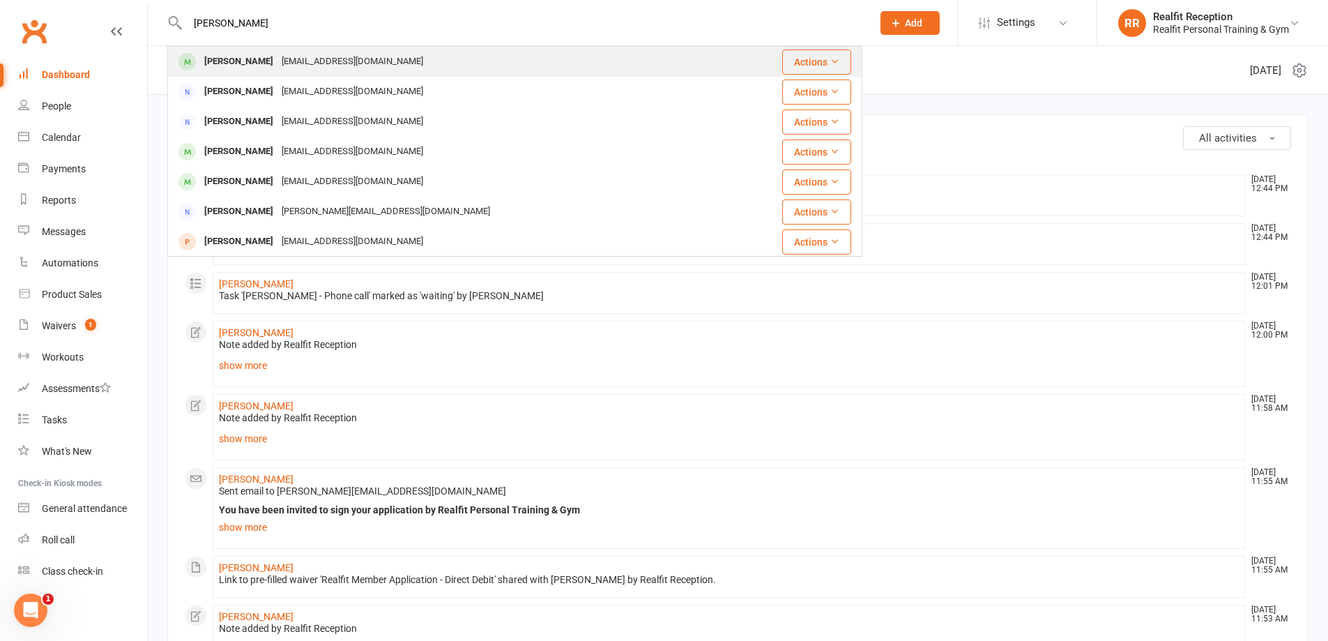
type input "john cann"
click at [293, 67] on div "fulhamlodge@optusnet.com.au" at bounding box center [352, 62] width 150 height 20
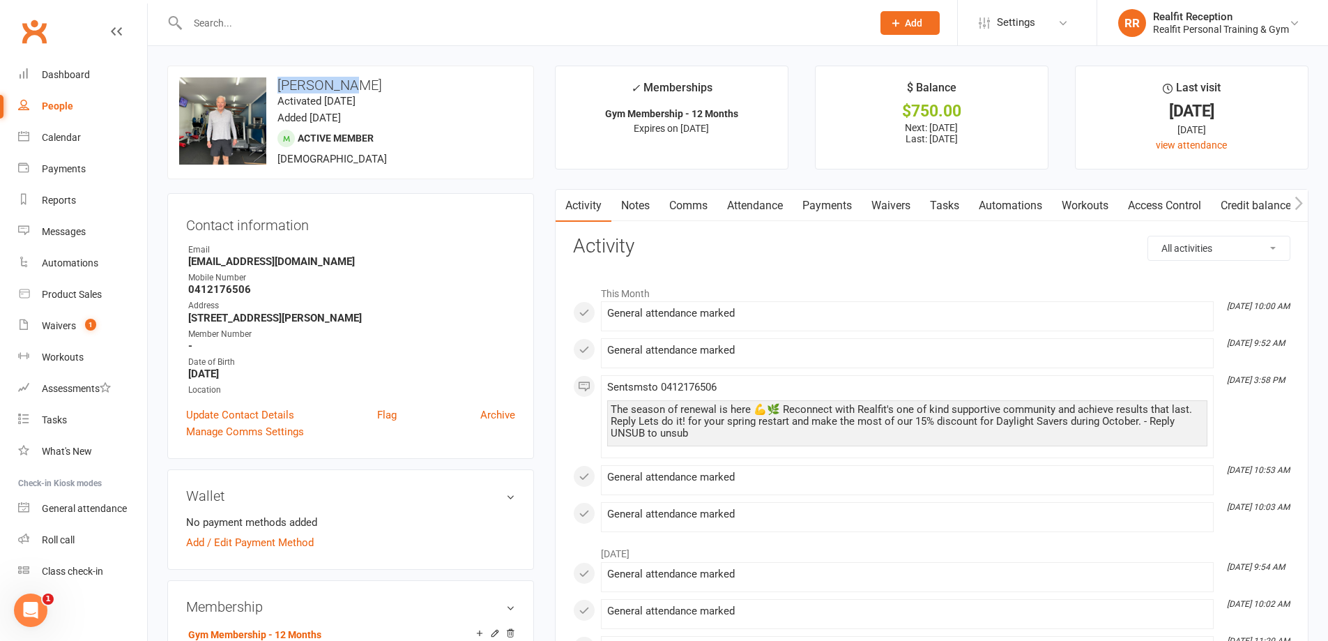
drag, startPoint x: 355, startPoint y: 86, endPoint x: 291, endPoint y: 78, distance: 63.9
click at [277, 84] on h3 "John Canny" at bounding box center [350, 84] width 343 height 15
copy h3 "John Canny"
drag, startPoint x: 338, startPoint y: 259, endPoint x: 173, endPoint y: 259, distance: 165.2
click at [173, 259] on div "Contact information Owner Email fulhamlodge@optusnet.com.au Mobile Number 04121…" at bounding box center [350, 326] width 367 height 266
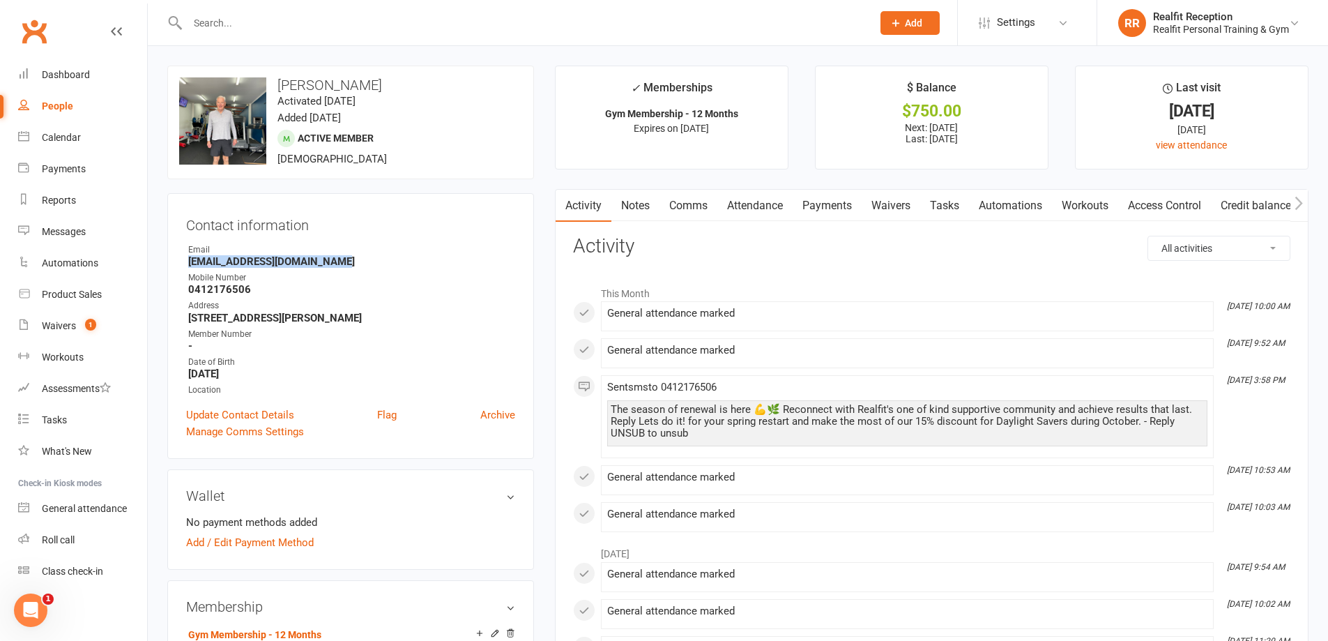
copy strong "fulhamlodge@optusnet.com.au"
drag, startPoint x: 265, startPoint y: 296, endPoint x: 180, endPoint y: 291, distance: 85.2
click at [180, 291] on div "Contact information Owner Email fulhamlodge@optusnet.com.au Mobile Number 04121…" at bounding box center [350, 326] width 367 height 266
copy strong "0412176506"
